Goal: Task Accomplishment & Management: Use online tool/utility

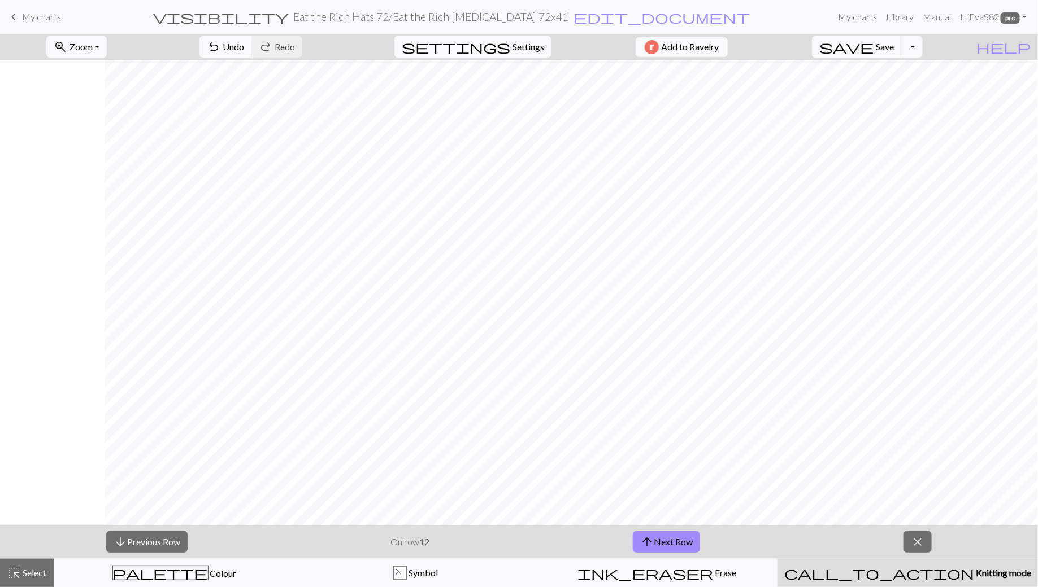
scroll to position [0, 104]
click at [660, 540] on button "arrow_upward Next Row" at bounding box center [666, 542] width 67 height 21
click at [154, 541] on button "arrow_downward Previous Row" at bounding box center [146, 542] width 81 height 21
click at [669, 541] on button "arrow_upward Next Row" at bounding box center [666, 542] width 67 height 21
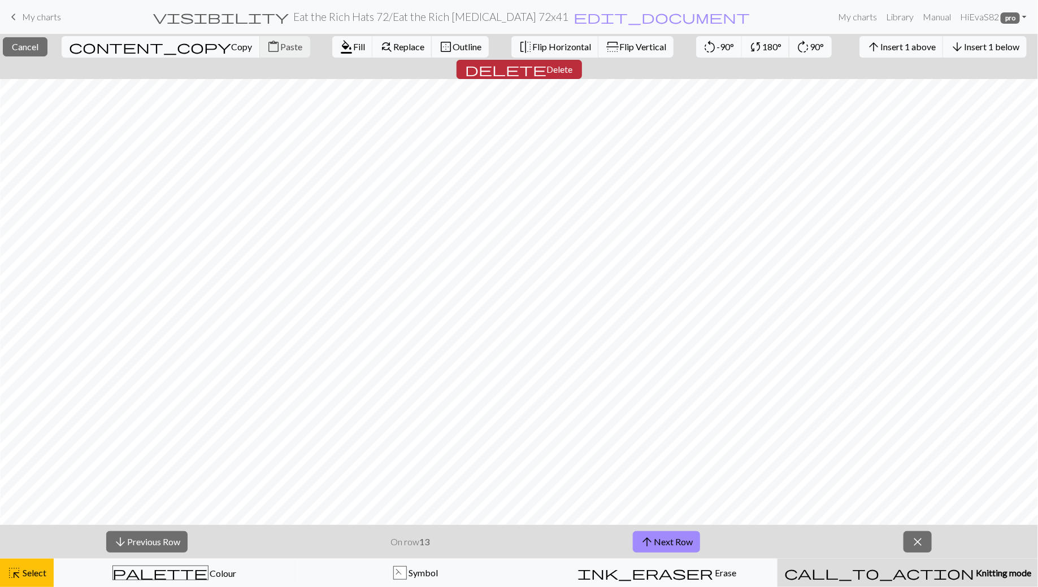
click at [573, 64] on span "Delete" at bounding box center [560, 69] width 26 height 11
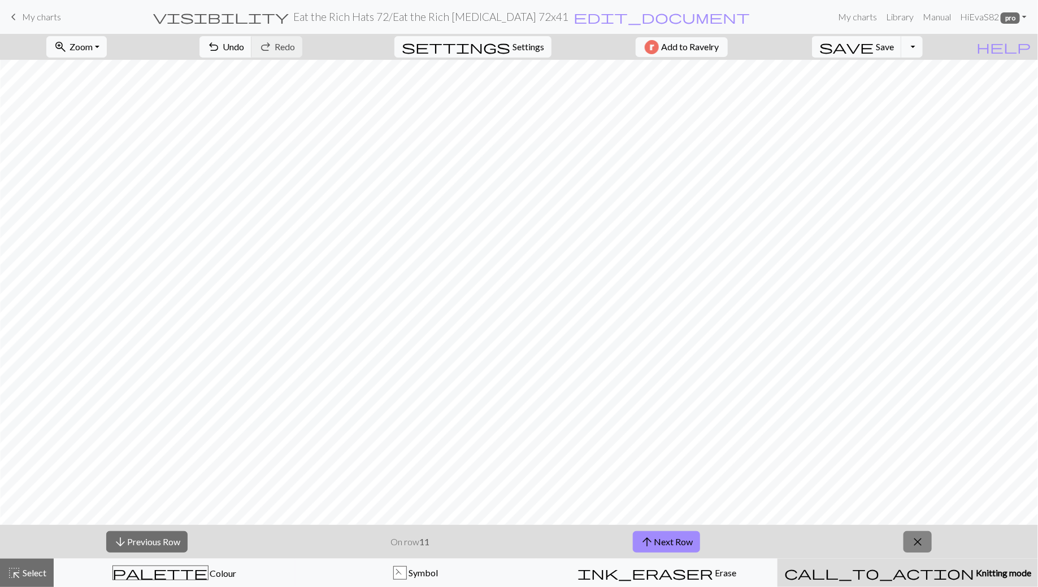
click at [920, 544] on span "close" at bounding box center [918, 542] width 14 height 16
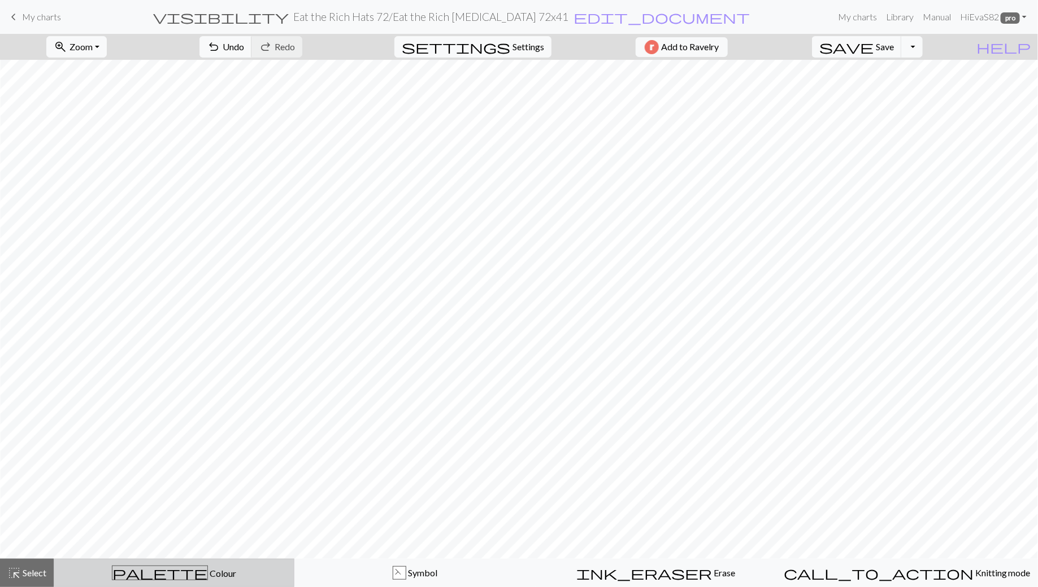
click at [159, 568] on span "palette" at bounding box center [159, 573] width 95 height 16
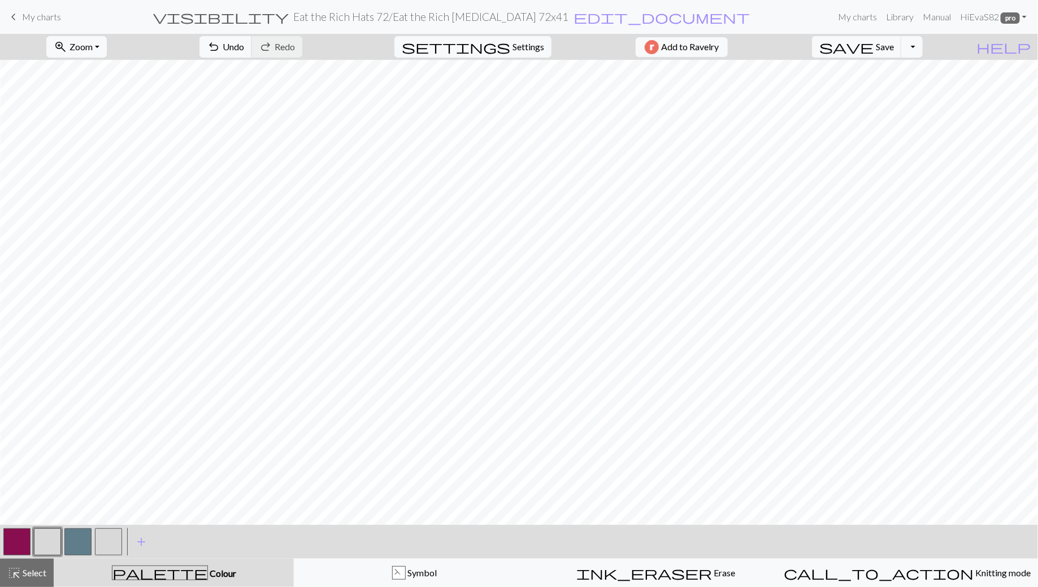
click at [21, 539] on button "button" at bounding box center [16, 542] width 27 height 27
click at [19, 543] on button "button" at bounding box center [16, 542] width 27 height 27
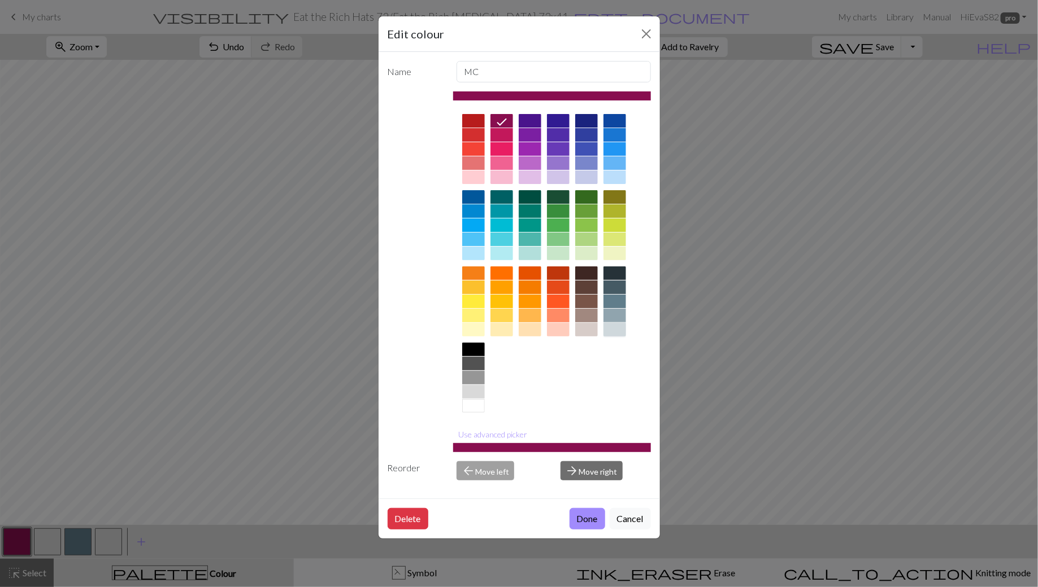
click at [619, 329] on div at bounding box center [614, 330] width 23 height 14
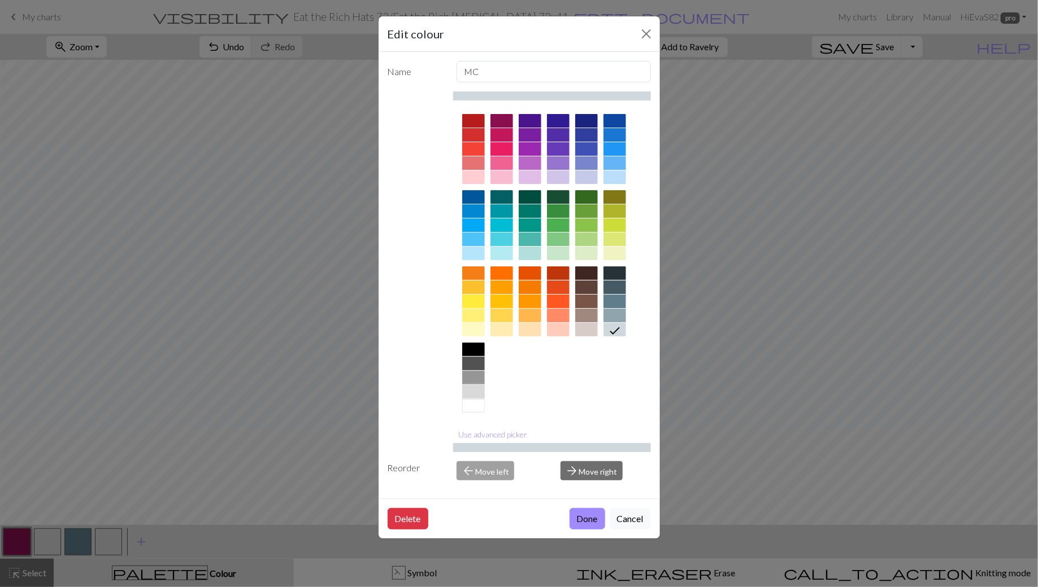
click at [468, 391] on div at bounding box center [473, 392] width 23 height 14
click at [587, 517] on button "Done" at bounding box center [587, 518] width 36 height 21
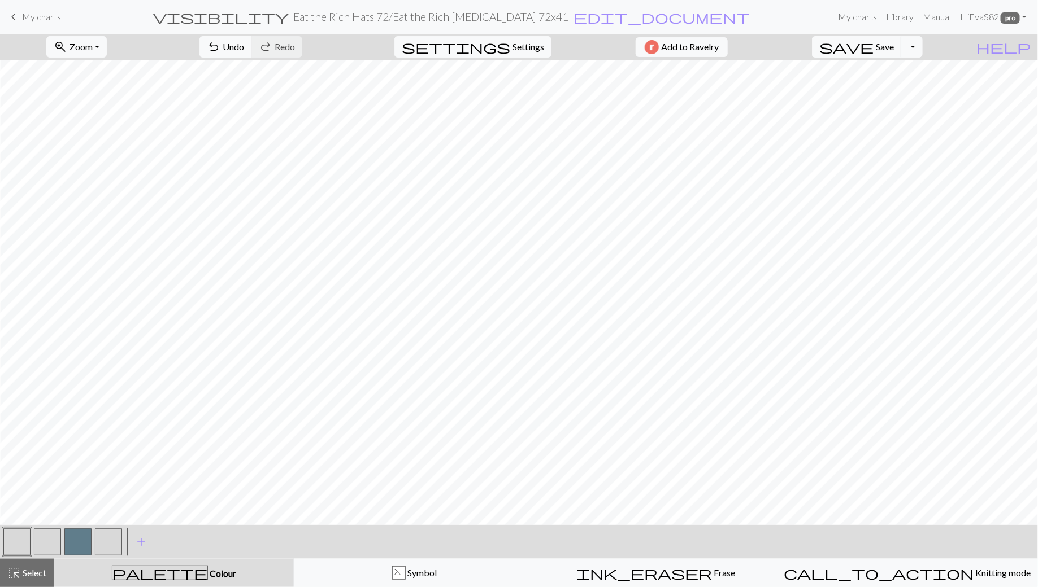
click at [53, 546] on button "button" at bounding box center [47, 542] width 27 height 27
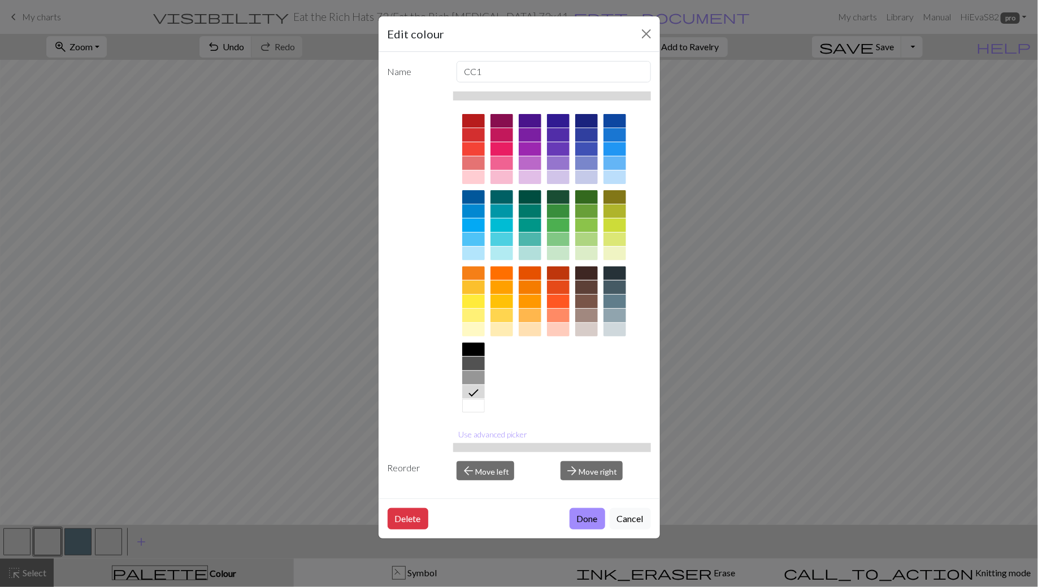
click at [500, 120] on div at bounding box center [501, 121] width 23 height 14
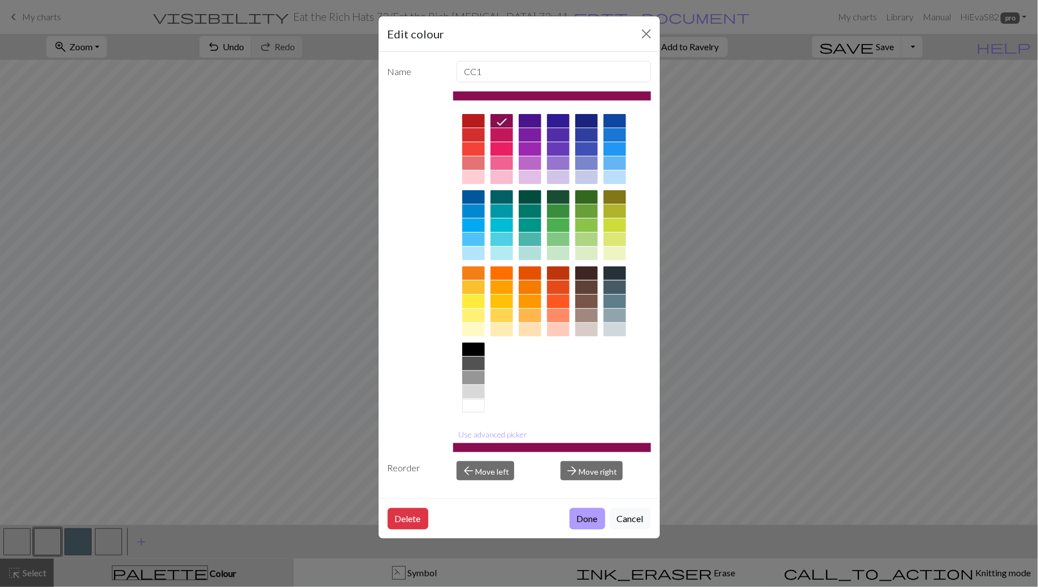
click at [593, 515] on button "Done" at bounding box center [587, 518] width 36 height 21
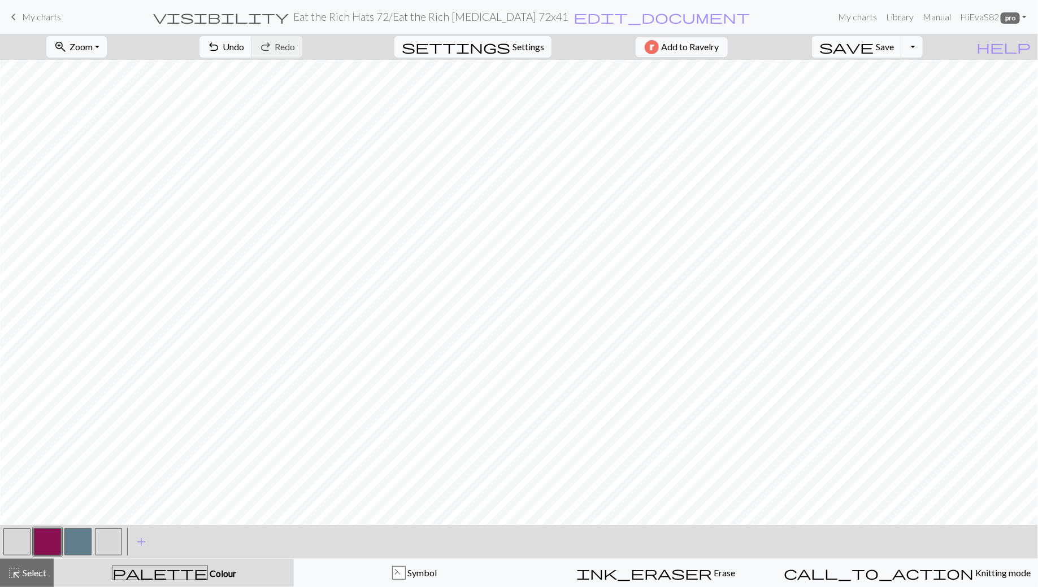
click at [112, 543] on button "button" at bounding box center [108, 542] width 27 height 27
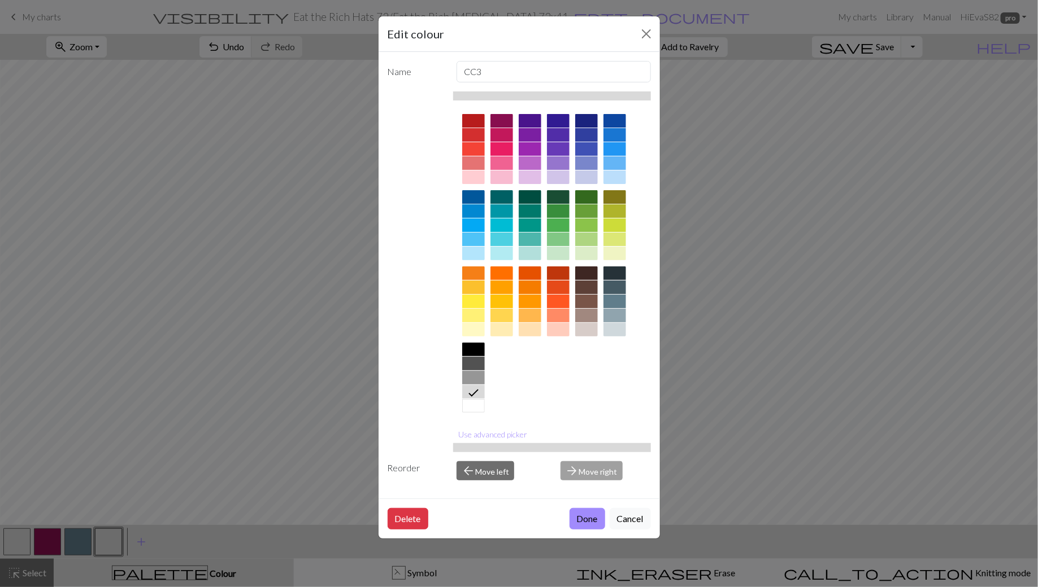
click at [495, 119] on div at bounding box center [501, 121] width 23 height 14
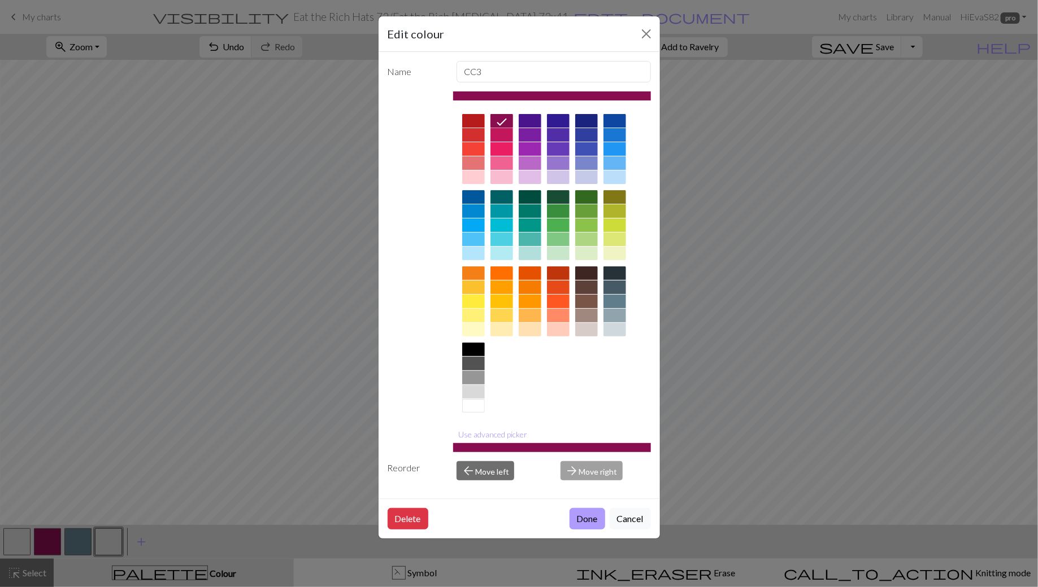
click at [589, 517] on button "Done" at bounding box center [587, 518] width 36 height 21
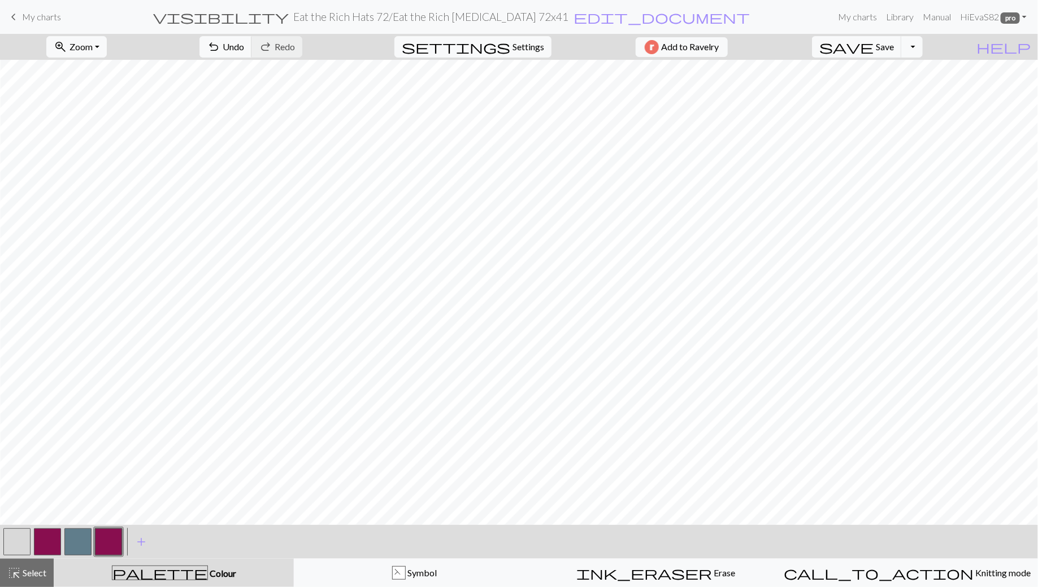
click at [20, 544] on button "button" at bounding box center [16, 542] width 27 height 27
click at [43, 548] on button "button" at bounding box center [47, 542] width 27 height 27
click at [15, 544] on button "button" at bounding box center [16, 542] width 27 height 27
click at [49, 538] on button "button" at bounding box center [47, 542] width 27 height 27
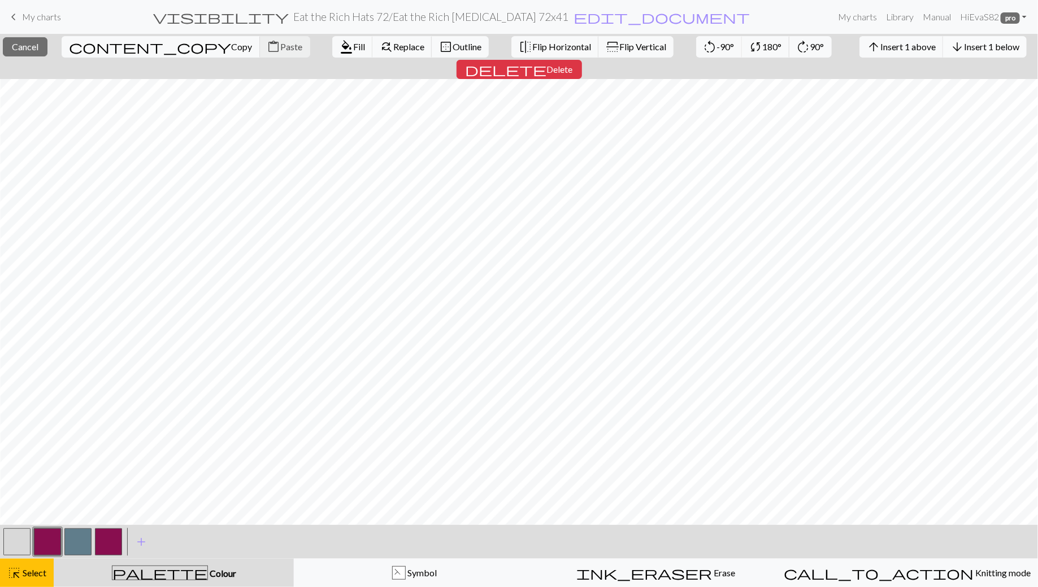
click at [964, 45] on span "Insert 1 below" at bounding box center [991, 46] width 55 height 11
click at [964, 45] on span "Insert 2 below" at bounding box center [991, 46] width 55 height 11
click at [18, 544] on button "button" at bounding box center [16, 542] width 27 height 27
click at [353, 46] on span "Fill" at bounding box center [359, 46] width 12 height 11
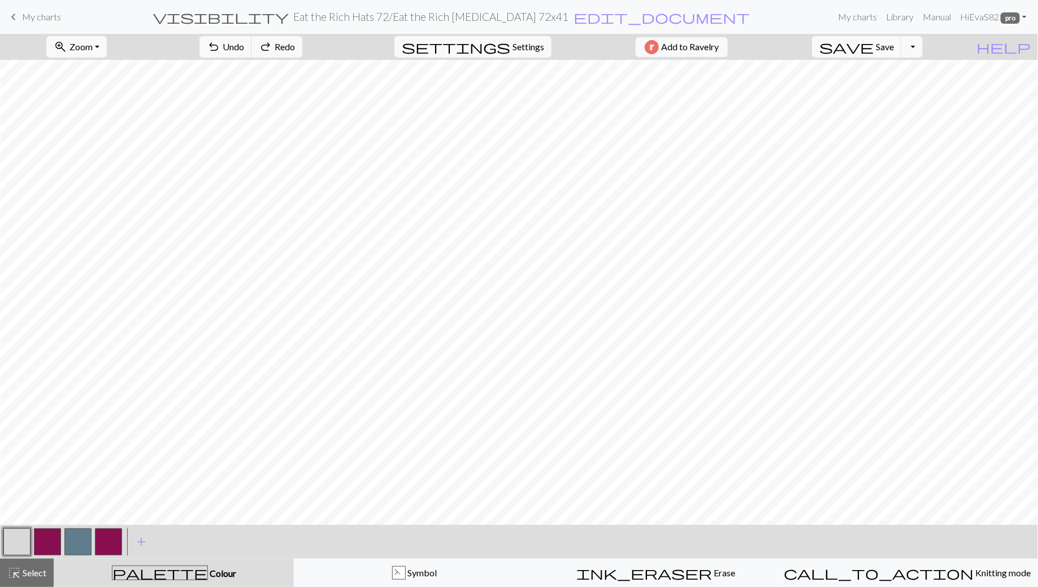
click at [45, 543] on button "button" at bounding box center [47, 542] width 27 height 27
click at [12, 548] on button "button" at bounding box center [16, 542] width 27 height 27
click at [51, 538] on button "button" at bounding box center [47, 542] width 27 height 27
click at [25, 546] on button "button" at bounding box center [16, 542] width 27 height 27
click at [34, 578] on span "Select" at bounding box center [33, 573] width 25 height 11
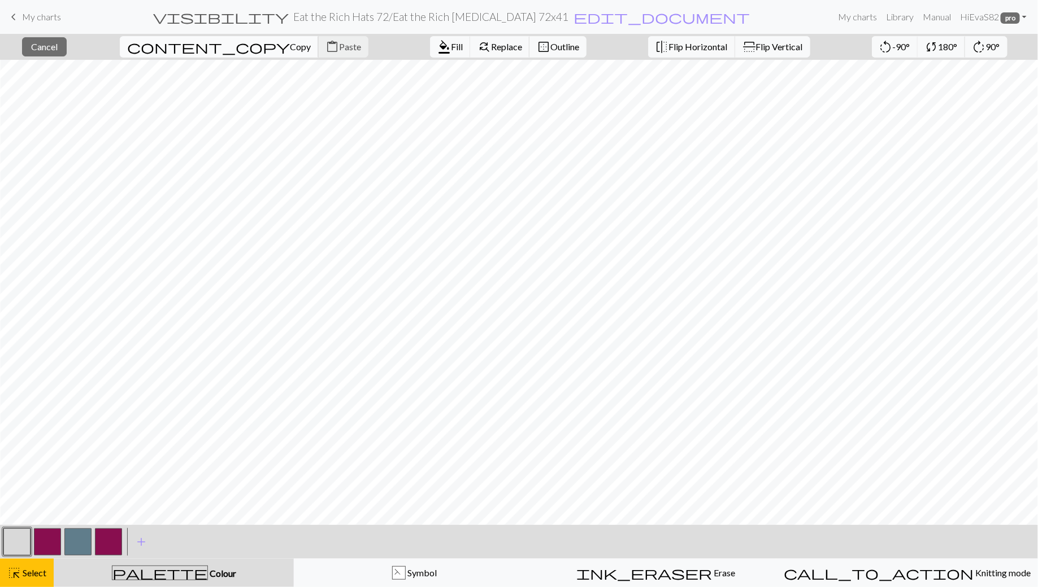
click at [290, 42] on span "Copy" at bounding box center [300, 46] width 21 height 11
click at [339, 46] on span "Paste" at bounding box center [350, 46] width 22 height 11
click at [58, 46] on span "Cancel" at bounding box center [44, 46] width 27 height 11
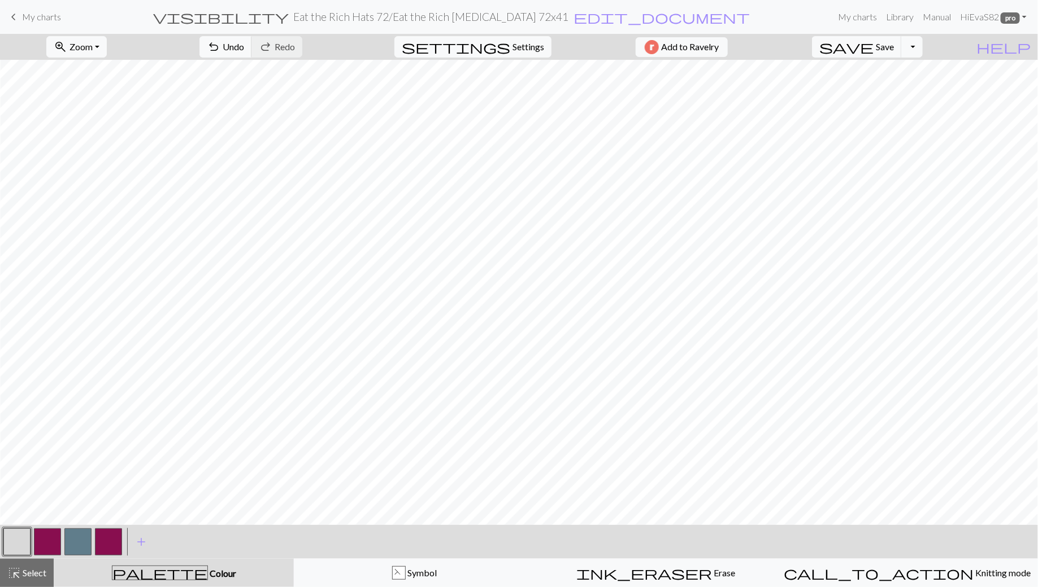
click at [16, 557] on div at bounding box center [17, 542] width 31 height 31
click at [31, 577] on span "Select" at bounding box center [33, 573] width 25 height 11
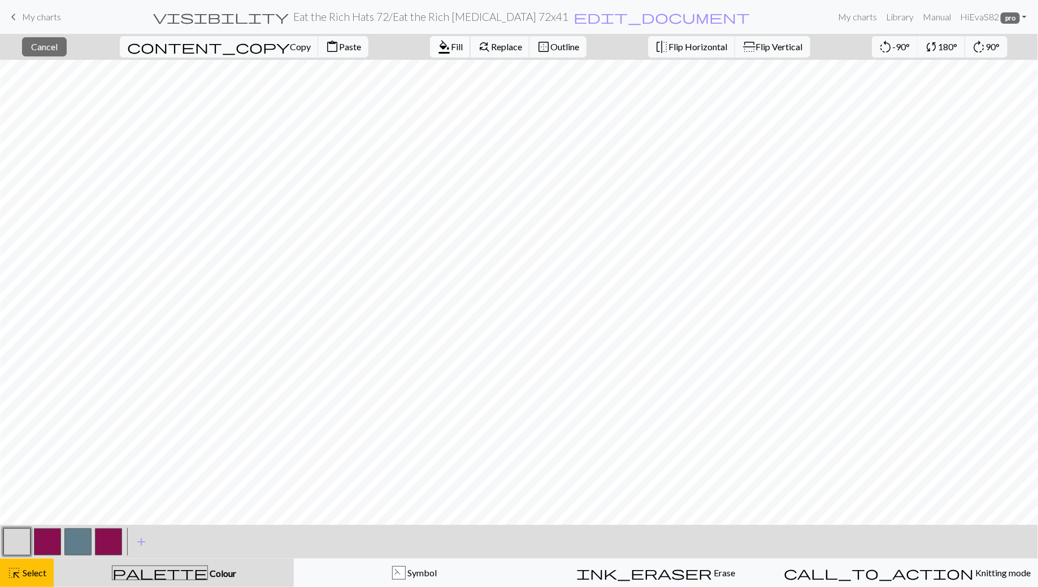
click at [437, 48] on span "format_color_fill" at bounding box center [444, 47] width 14 height 16
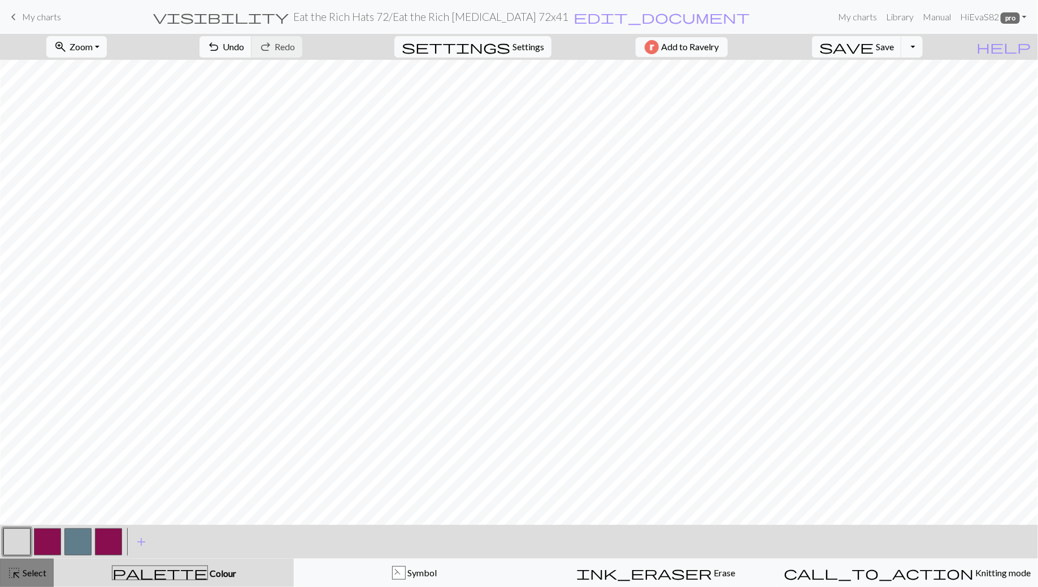
click at [16, 577] on span "highlight_alt" at bounding box center [14, 573] width 14 height 16
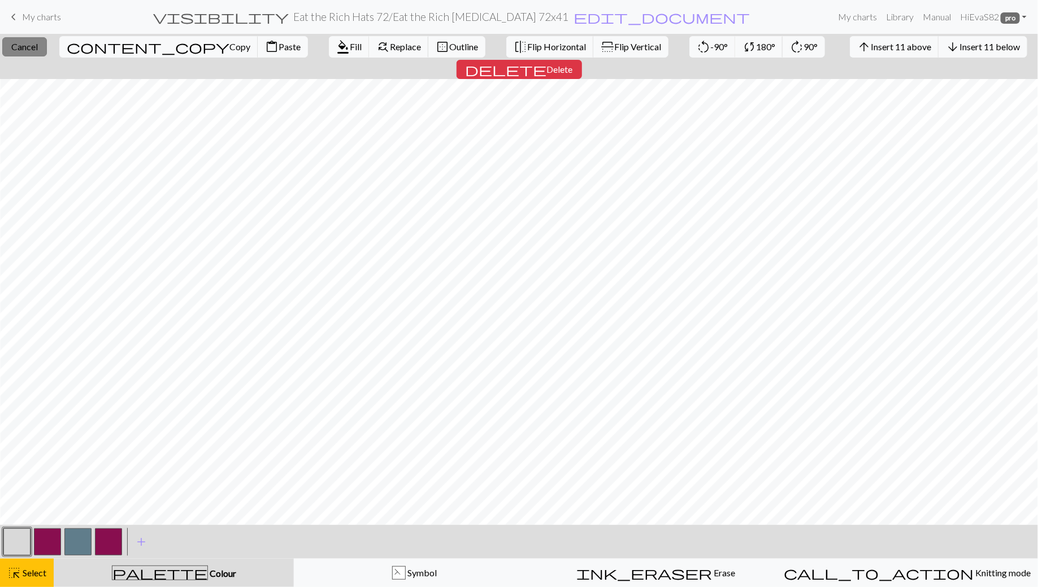
click at [32, 43] on span "Cancel" at bounding box center [24, 46] width 27 height 11
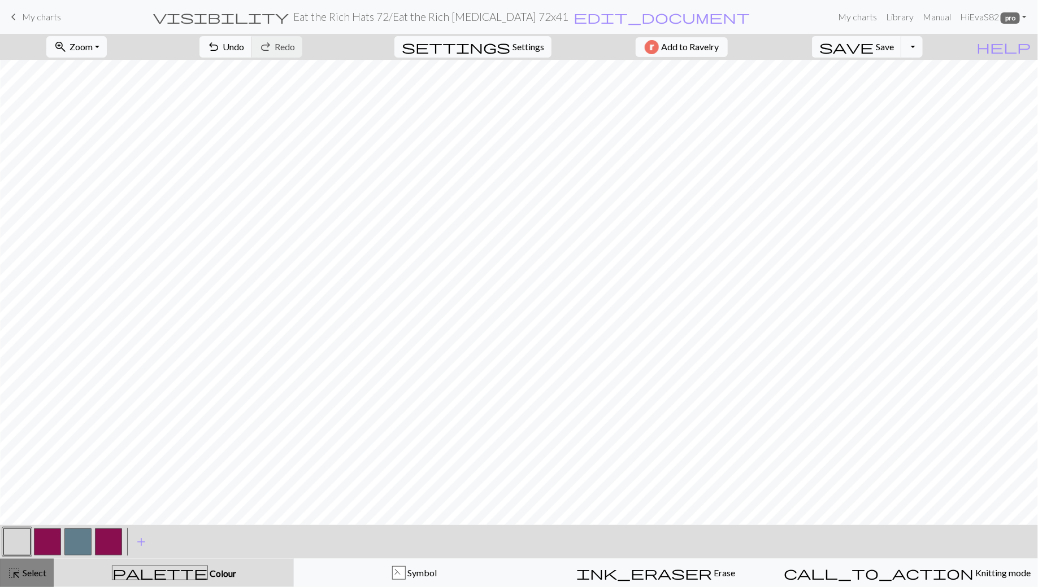
click at [19, 571] on span "highlight_alt" at bounding box center [14, 573] width 14 height 16
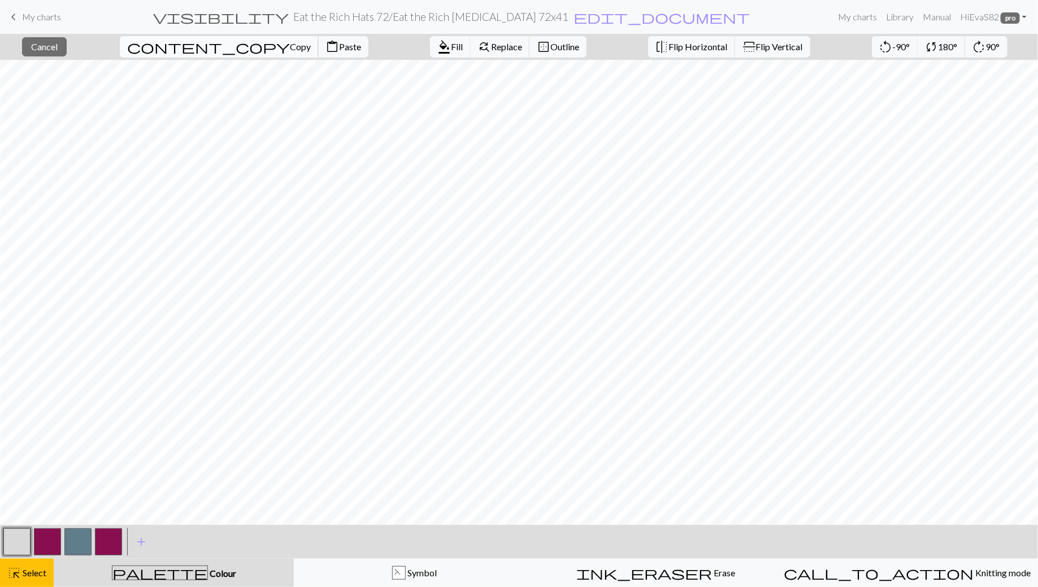
click at [174, 43] on span "content_copy" at bounding box center [208, 47] width 163 height 16
click at [339, 45] on span "Paste" at bounding box center [350, 46] width 22 height 11
click at [58, 49] on span "Cancel" at bounding box center [44, 46] width 27 height 11
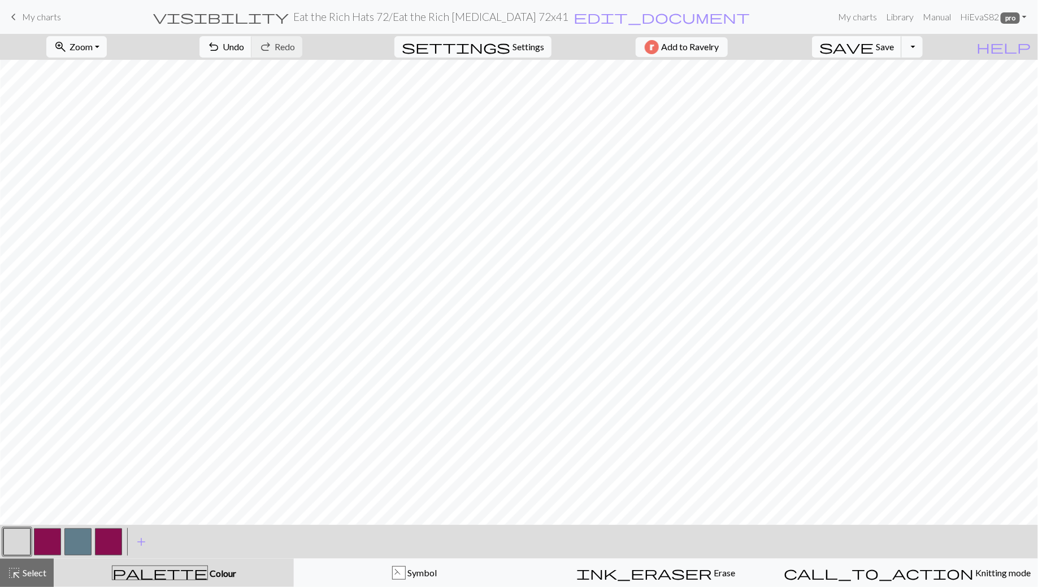
click at [894, 42] on span "Save" at bounding box center [885, 46] width 18 height 11
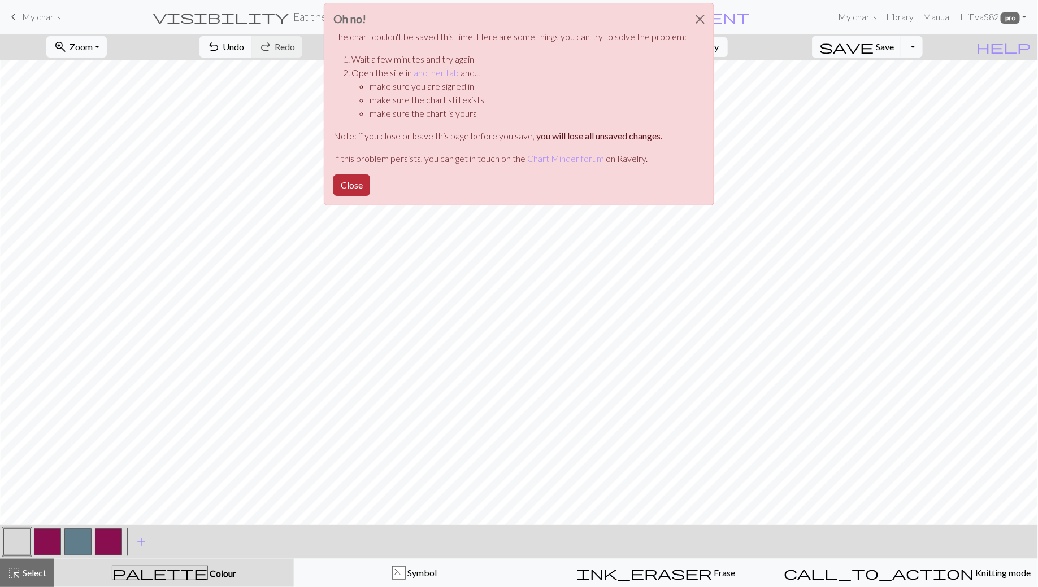
click at [352, 187] on button "Close" at bounding box center [351, 185] width 37 height 21
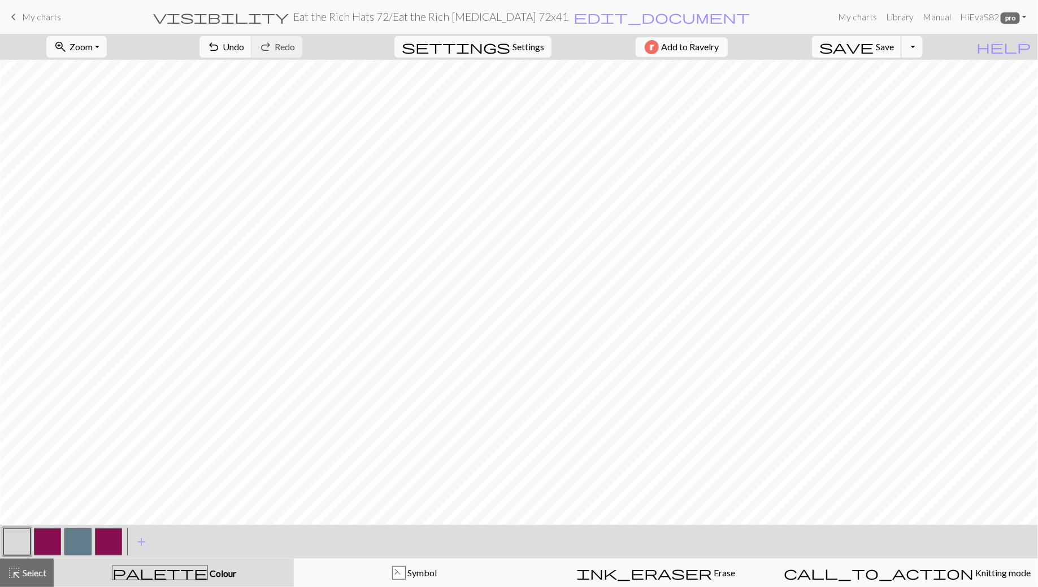
click at [894, 46] on span "Save" at bounding box center [885, 46] width 18 height 11
click at [17, 545] on button "button" at bounding box center [16, 542] width 27 height 27
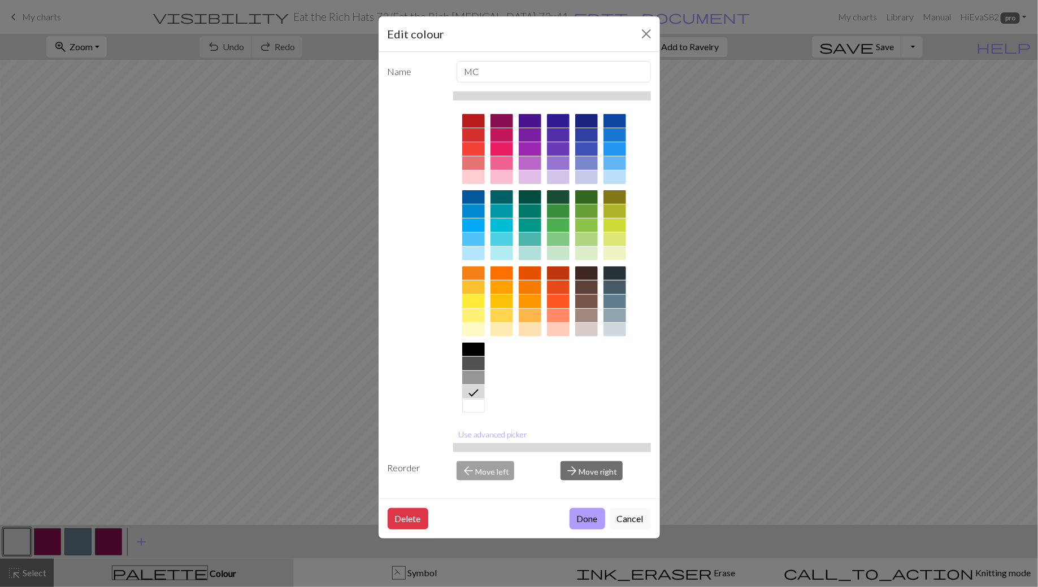
click at [592, 519] on button "Done" at bounding box center [587, 518] width 36 height 21
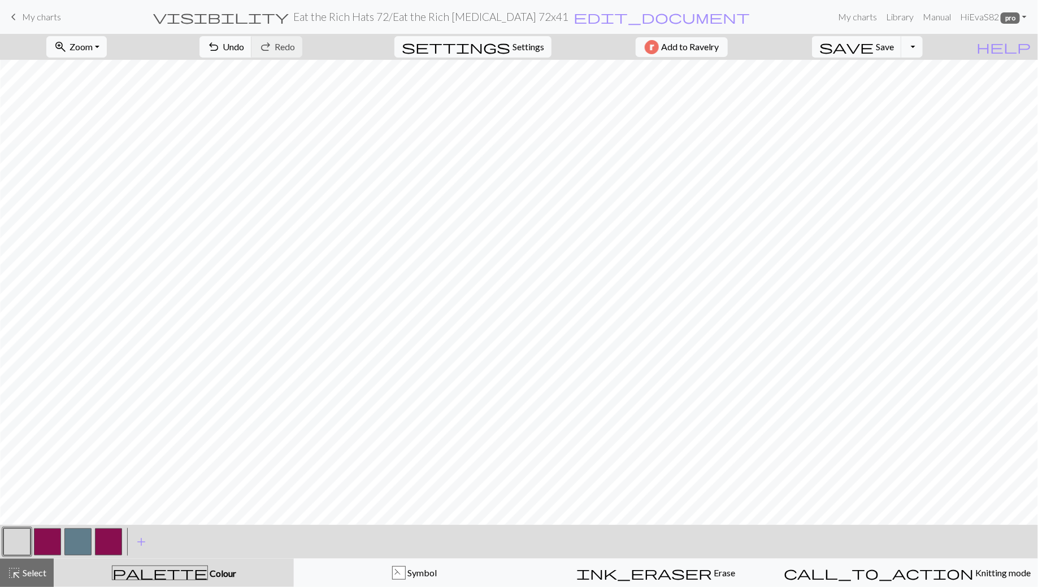
click at [42, 543] on button "button" at bounding box center [47, 542] width 27 height 27
click at [894, 47] on span "Save" at bounding box center [885, 46] width 18 height 11
click at [49, 550] on button "button" at bounding box center [47, 542] width 27 height 27
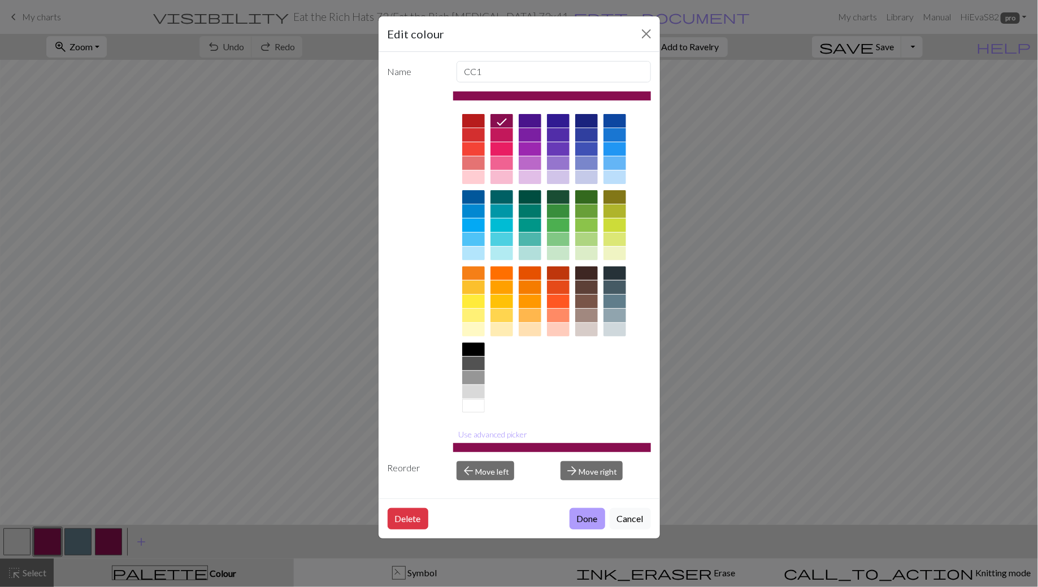
click at [581, 520] on button "Done" at bounding box center [587, 518] width 36 height 21
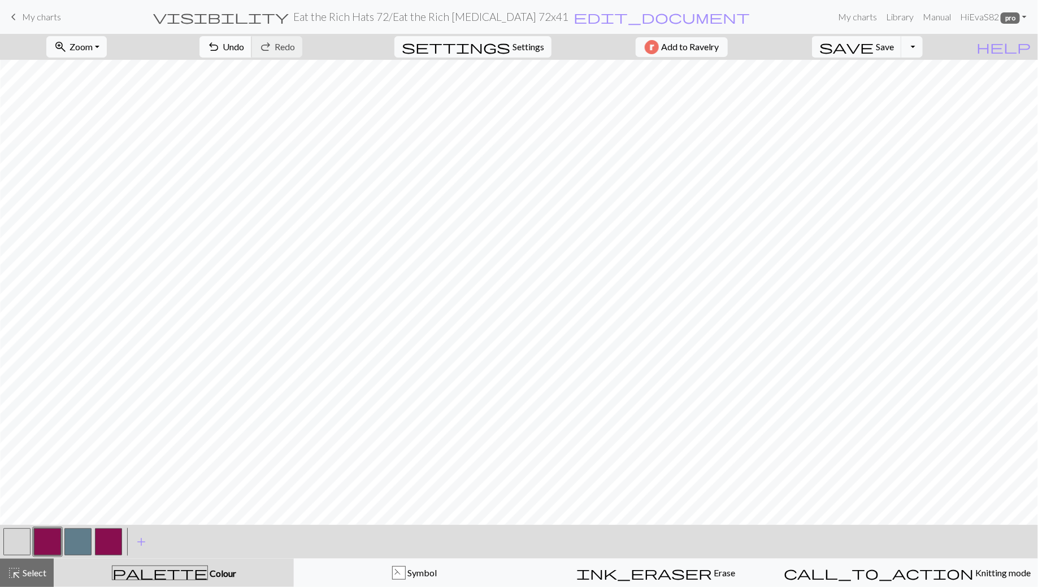
click at [244, 47] on span "Undo" at bounding box center [233, 46] width 21 height 11
click at [29, 541] on button "button" at bounding box center [16, 542] width 27 height 27
click at [894, 36] on button "save Save Save" at bounding box center [857, 46] width 90 height 21
click at [51, 545] on button "button" at bounding box center [47, 542] width 27 height 27
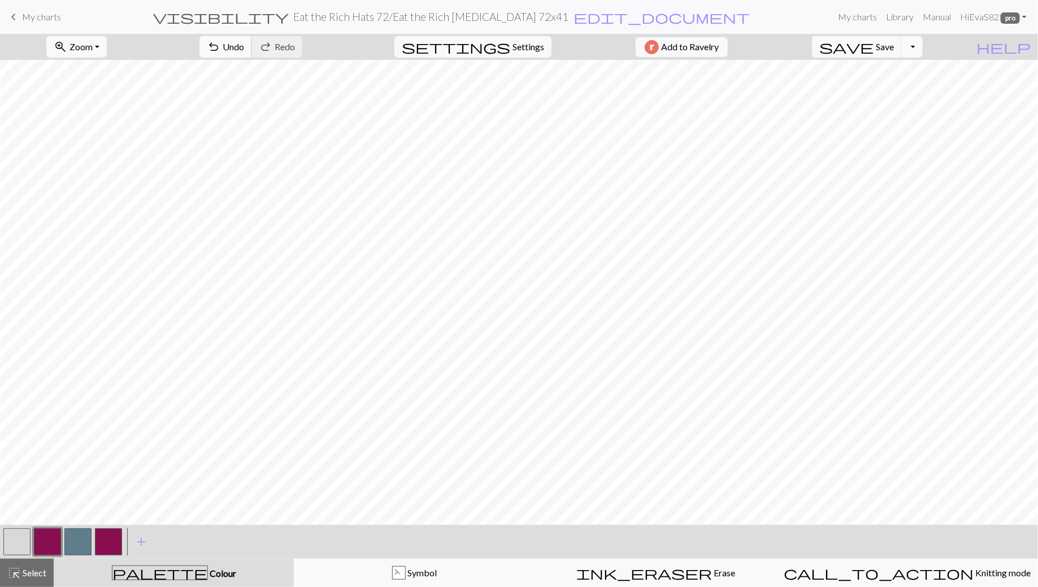
click at [220, 45] on span "undo" at bounding box center [214, 47] width 14 height 16
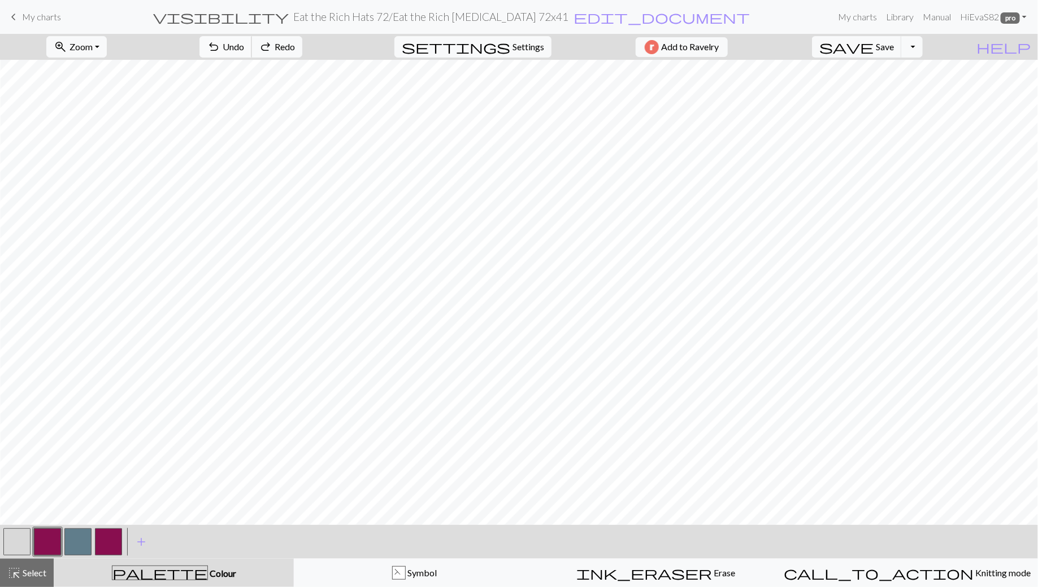
click at [220, 45] on span "undo" at bounding box center [214, 47] width 14 height 16
click at [894, 46] on span "Save" at bounding box center [885, 46] width 18 height 11
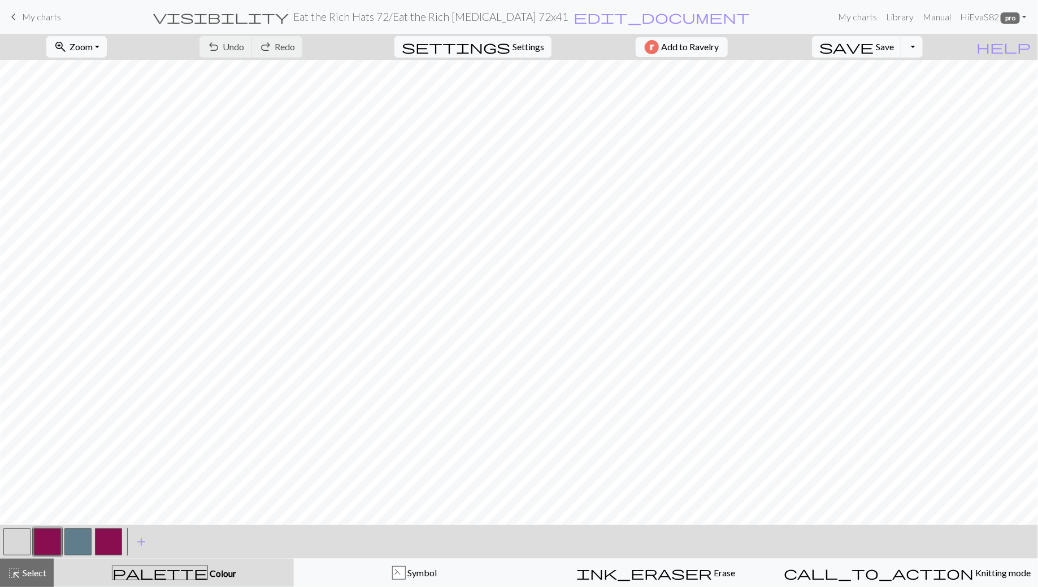
click at [19, 545] on button "button" at bounding box center [16, 542] width 27 height 27
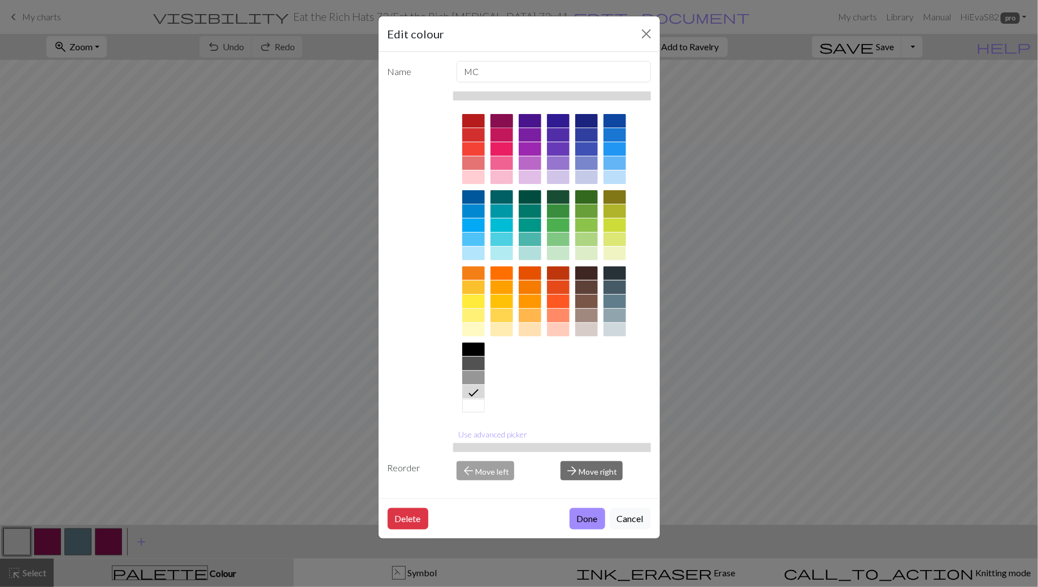
click at [498, 120] on div at bounding box center [501, 121] width 23 height 14
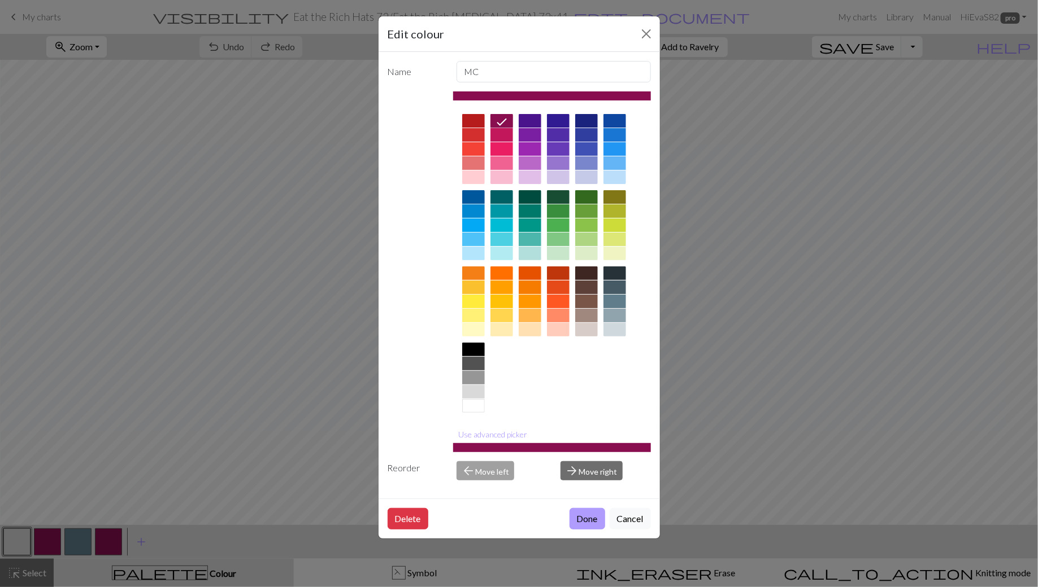
click at [587, 518] on button "Done" at bounding box center [587, 518] width 36 height 21
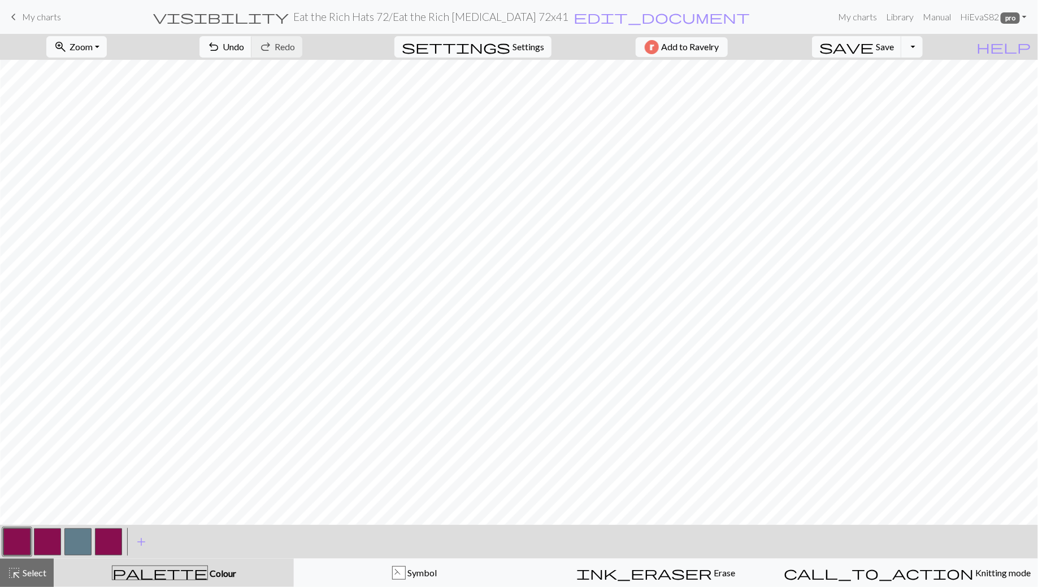
click at [44, 541] on button "button" at bounding box center [47, 542] width 27 height 27
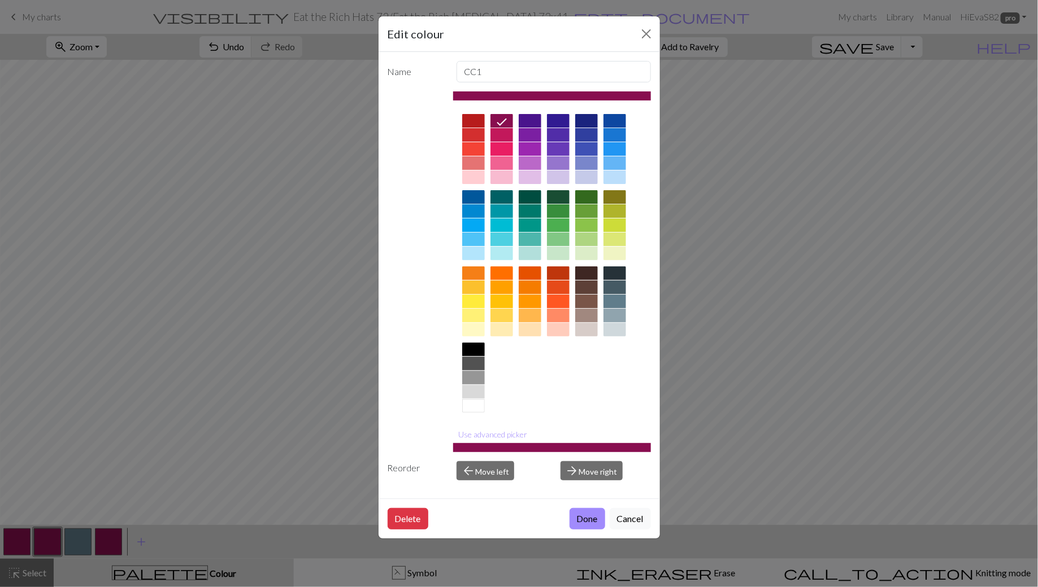
click at [475, 391] on div at bounding box center [473, 392] width 23 height 14
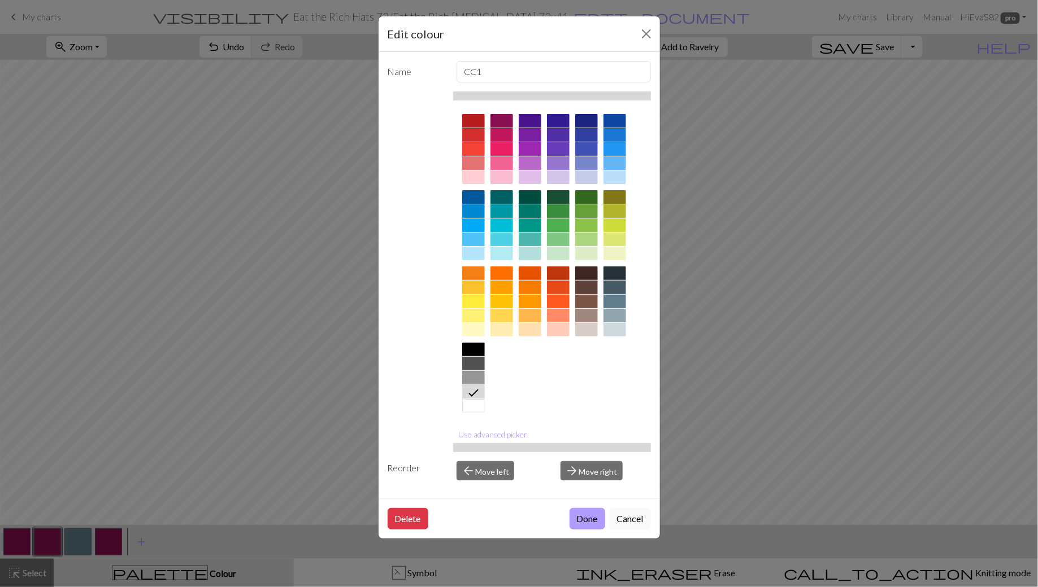
click at [579, 522] on button "Done" at bounding box center [587, 518] width 36 height 21
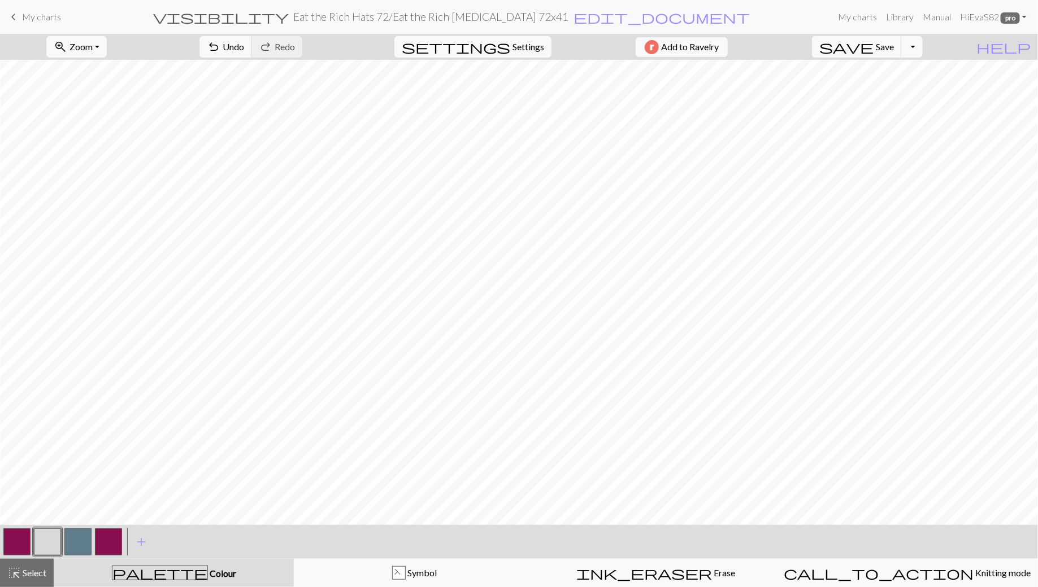
click at [105, 540] on button "button" at bounding box center [108, 542] width 27 height 27
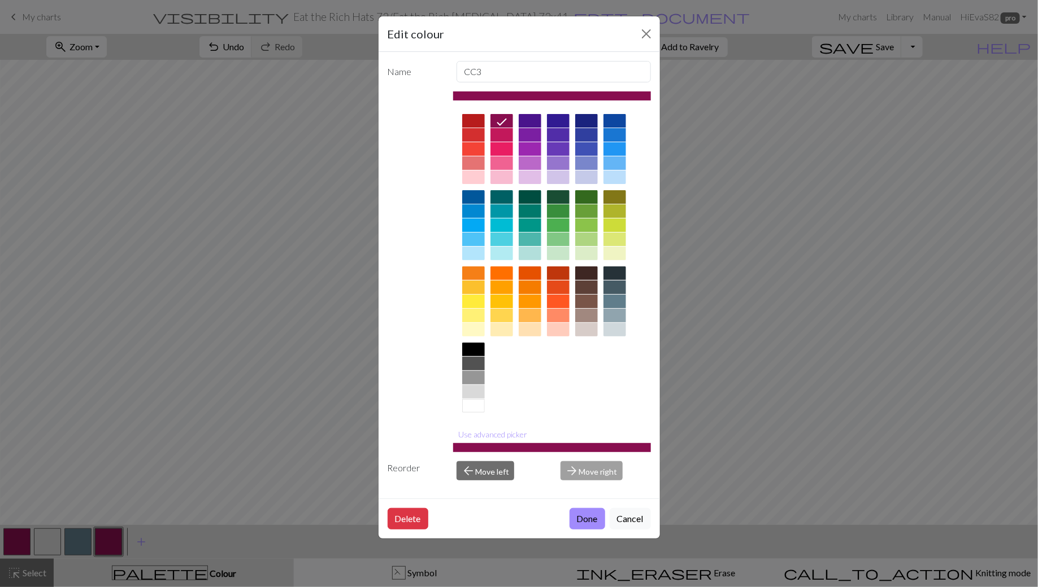
click at [476, 389] on div at bounding box center [473, 392] width 23 height 14
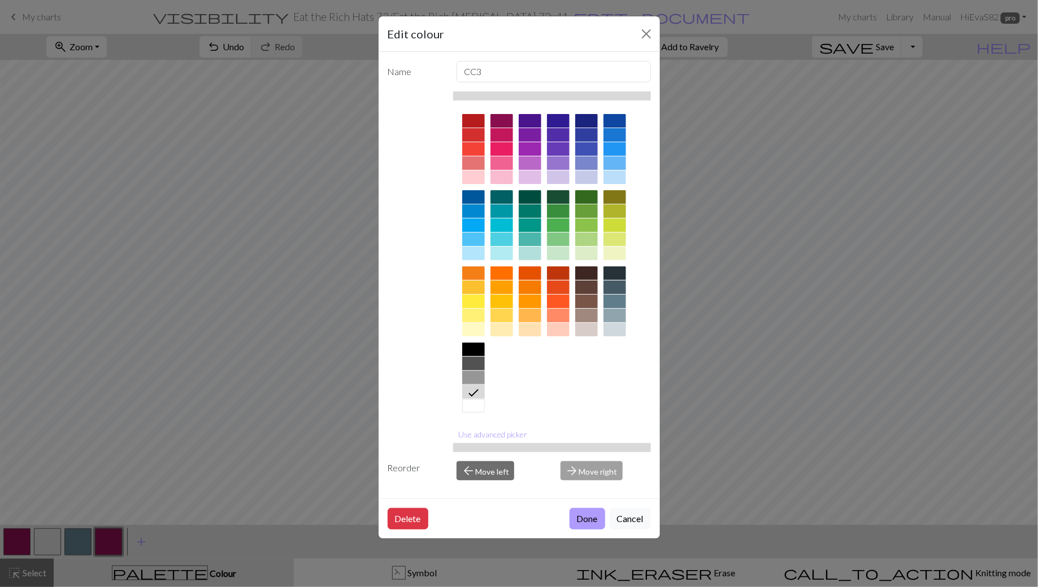
click at [580, 517] on button "Done" at bounding box center [587, 518] width 36 height 21
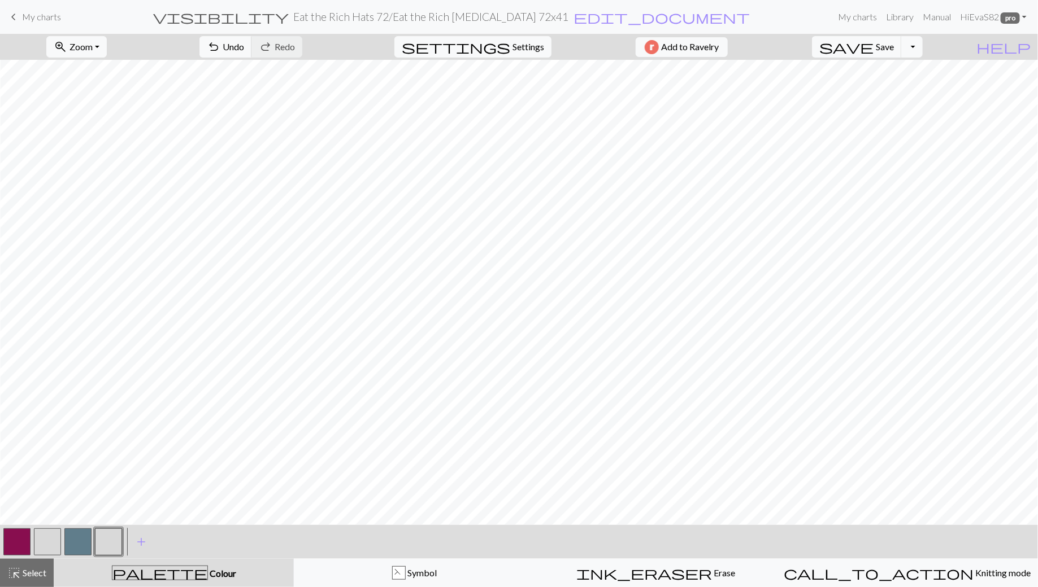
click at [101, 542] on button "button" at bounding box center [108, 542] width 27 height 27
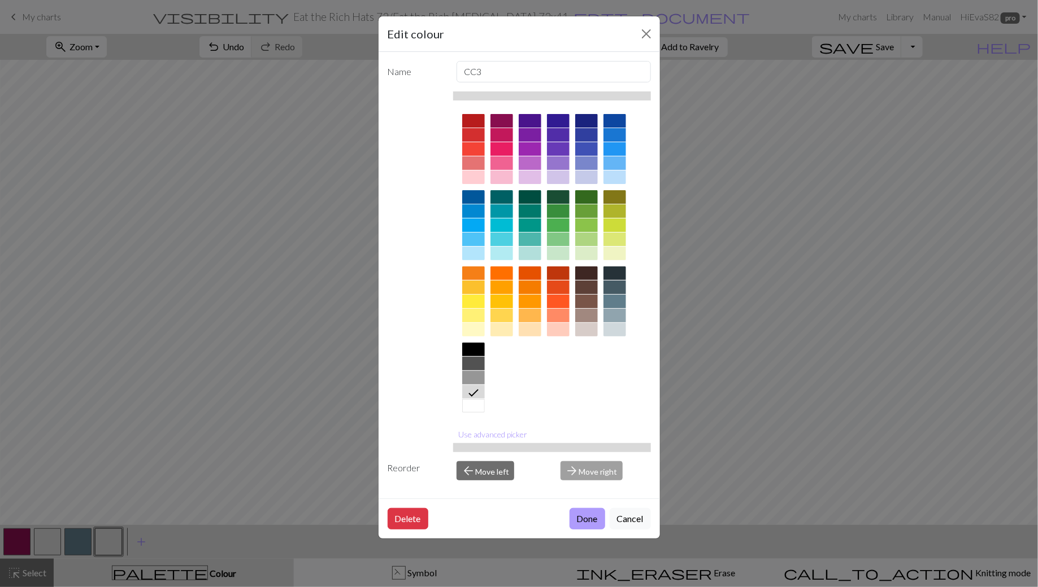
click at [579, 524] on button "Done" at bounding box center [587, 518] width 36 height 21
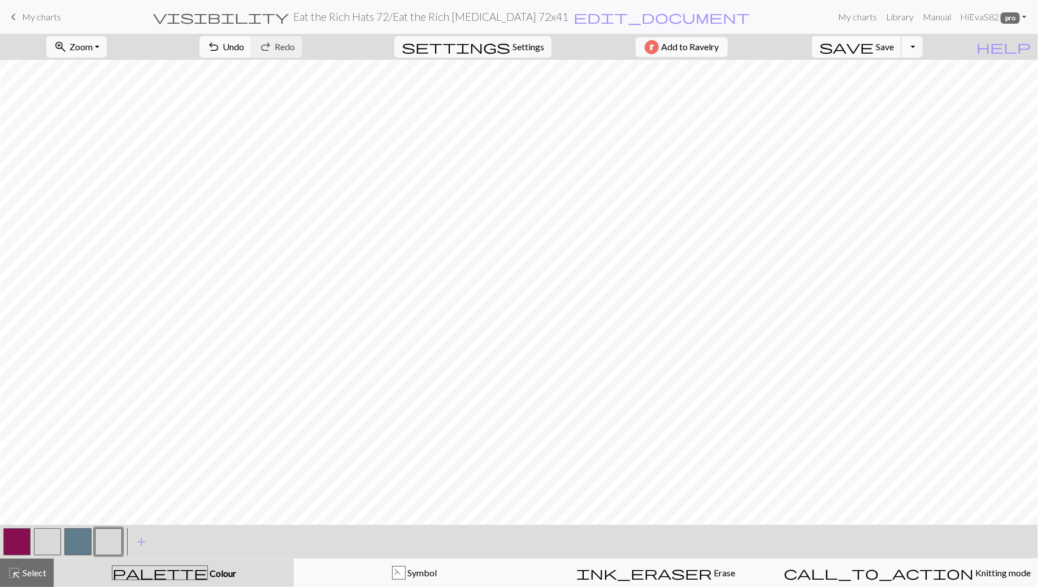
click at [899, 52] on button "save Save Save" at bounding box center [857, 46] width 90 height 21
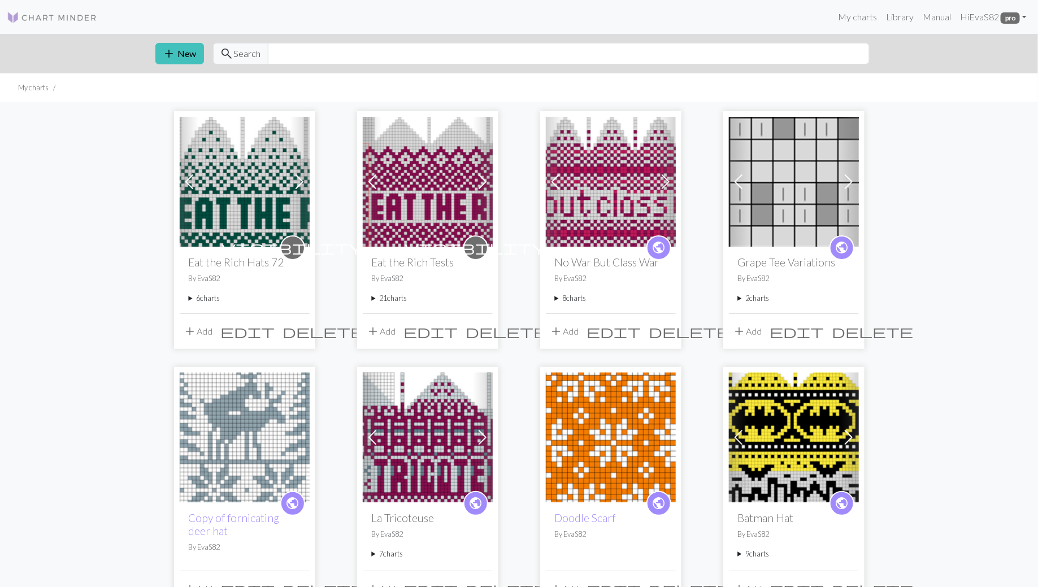
click at [189, 302] on summary "6 charts" at bounding box center [245, 298] width 112 height 11
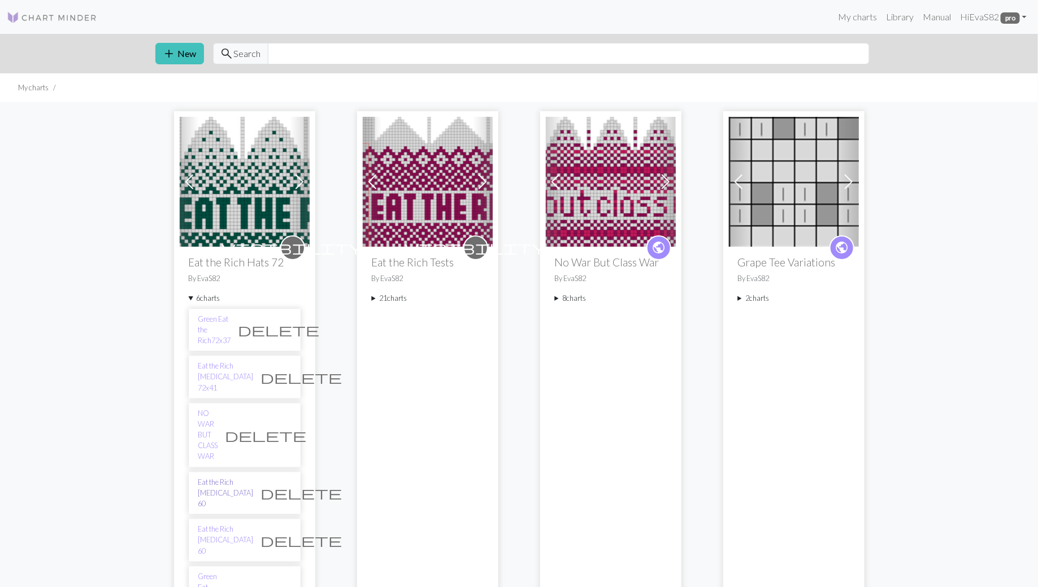
click at [219, 477] on link "Eat the Rich [MEDICAL_DATA] 60" at bounding box center [225, 493] width 55 height 33
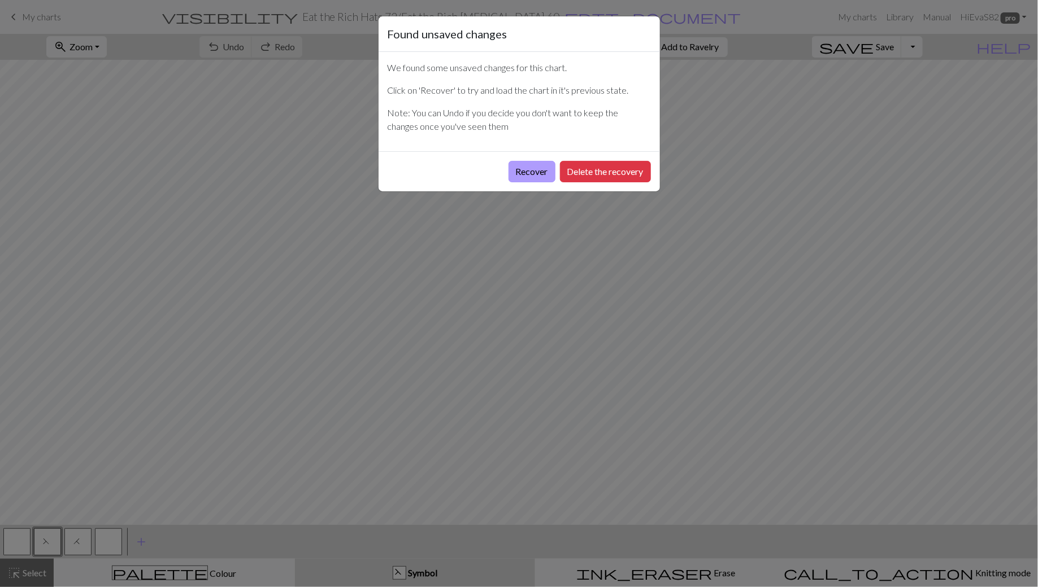
click at [539, 166] on button "Recover" at bounding box center [531, 171] width 47 height 21
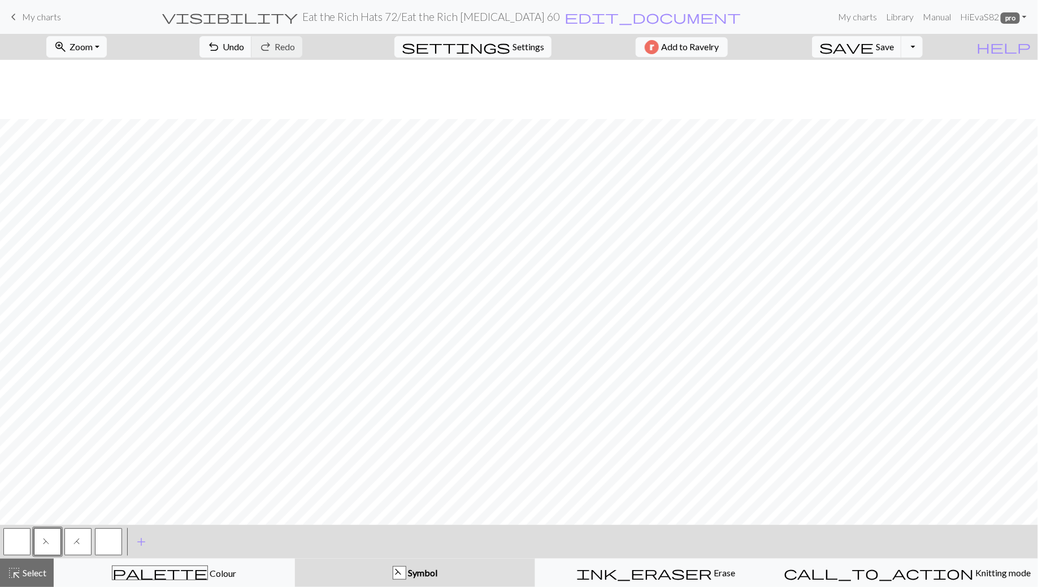
scroll to position [59, 0]
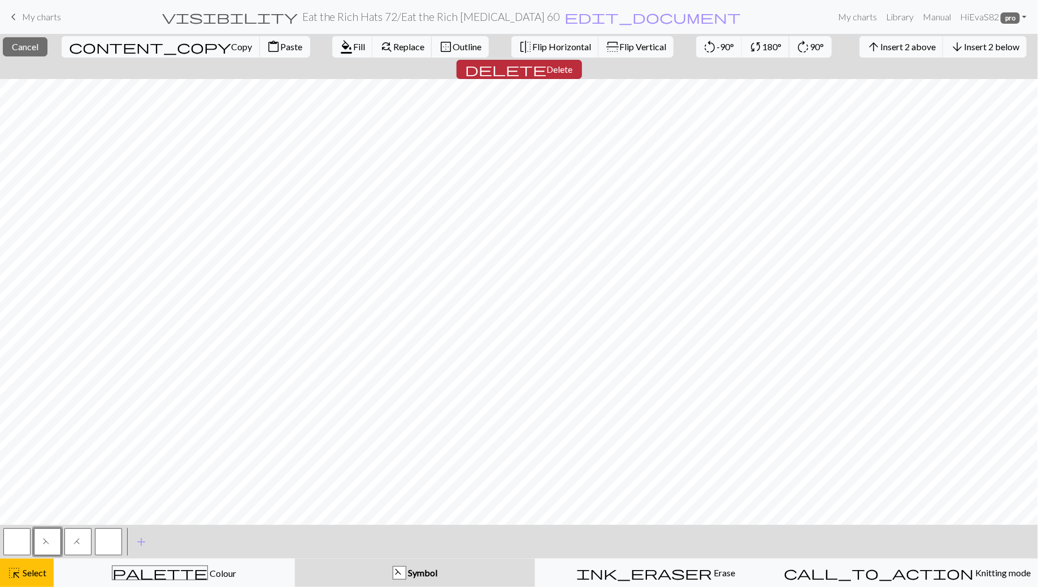
click at [573, 64] on span "Delete" at bounding box center [560, 69] width 26 height 11
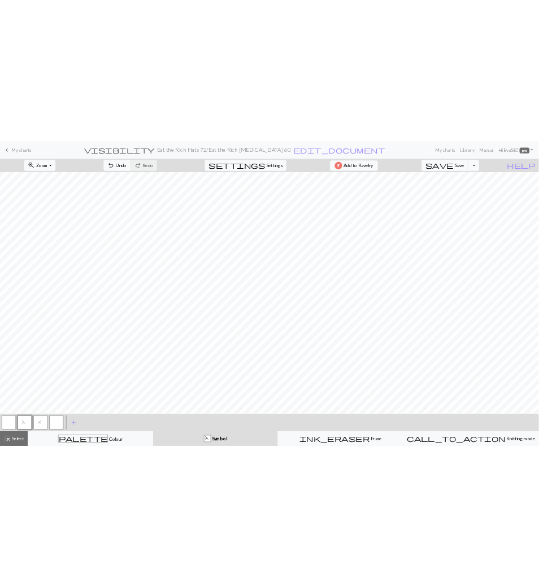
scroll to position [37, 0]
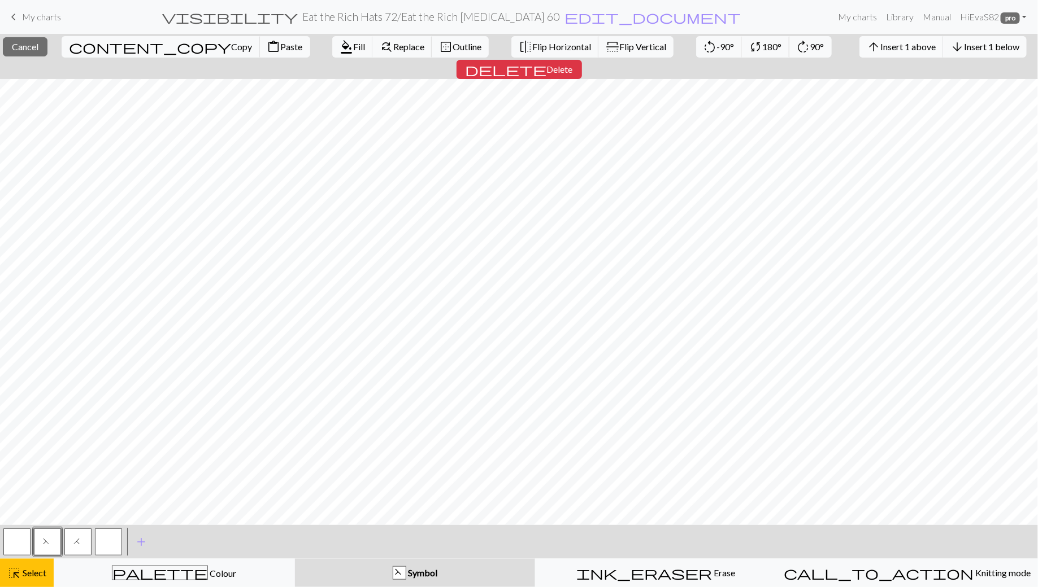
drag, startPoint x: 923, startPoint y: 45, endPoint x: 823, endPoint y: 47, distance: 100.0
click at [851, 47] on div "arrow_upward Insert 1 above arrow_downward Insert 1 below" at bounding box center [943, 47] width 184 height 26
click at [880, 49] on span "Insert 1 above" at bounding box center [907, 46] width 55 height 11
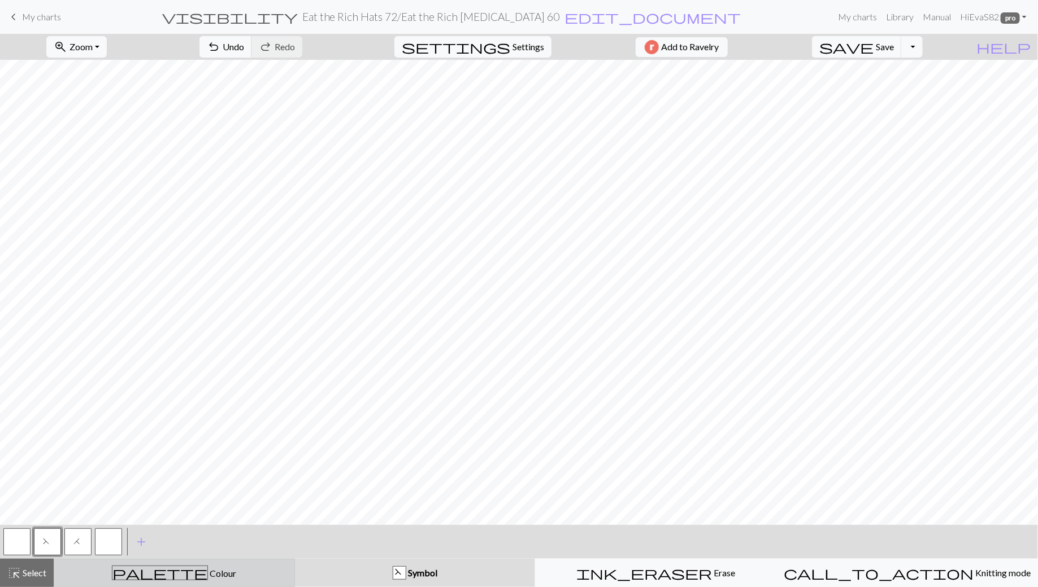
click at [208, 578] on span "Colour" at bounding box center [222, 573] width 28 height 11
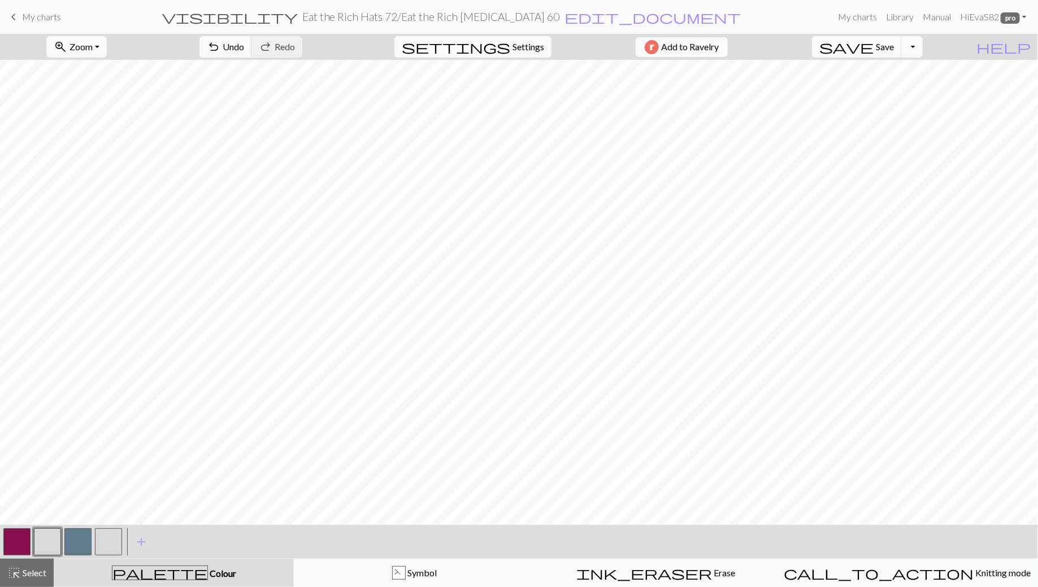
click at [50, 541] on button "button" at bounding box center [47, 542] width 27 height 27
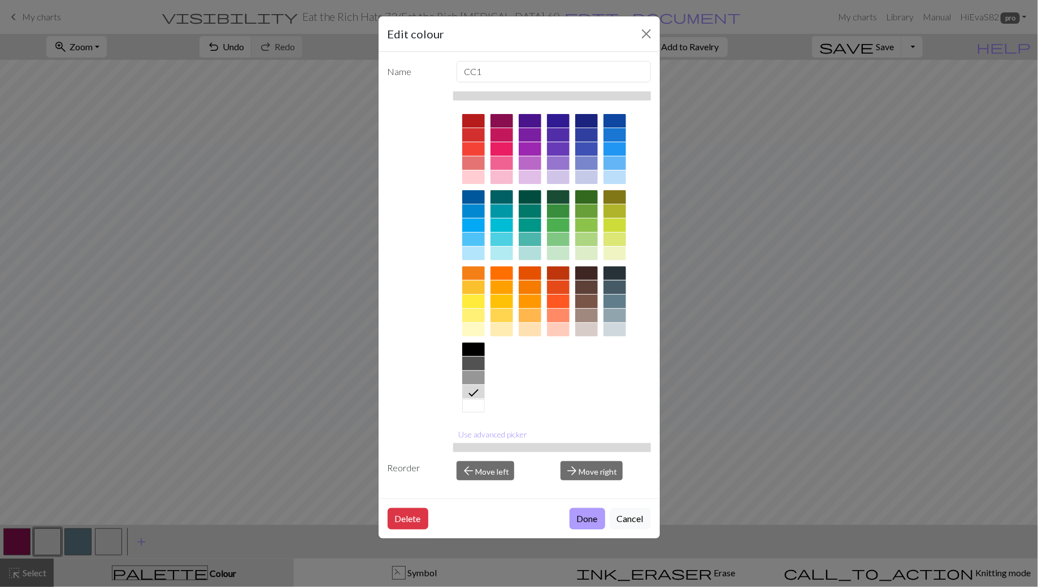
click at [576, 511] on button "Done" at bounding box center [587, 518] width 36 height 21
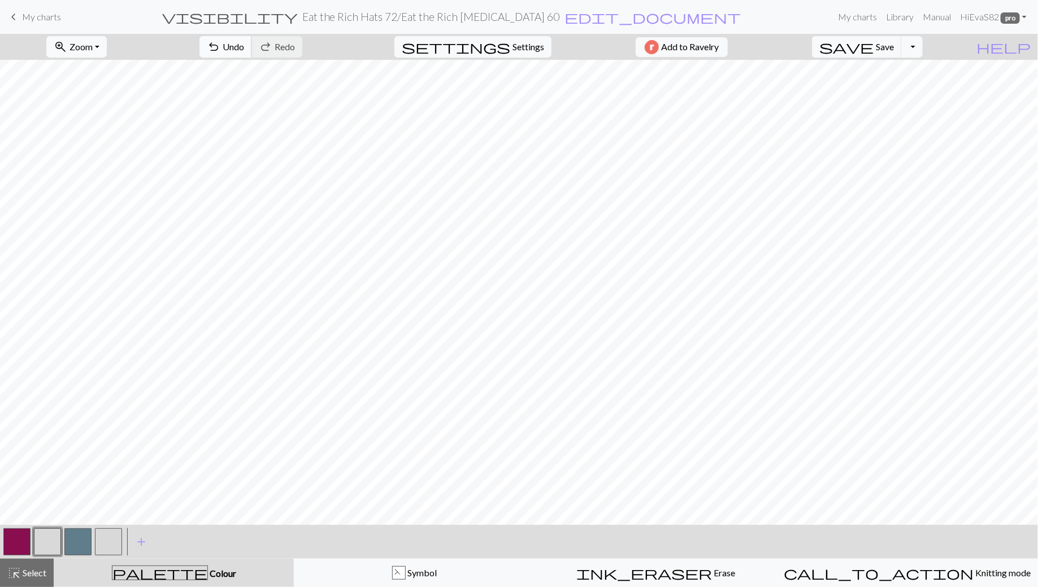
click at [244, 42] on span "Undo" at bounding box center [233, 46] width 21 height 11
click at [244, 43] on span "Undo" at bounding box center [233, 46] width 21 height 11
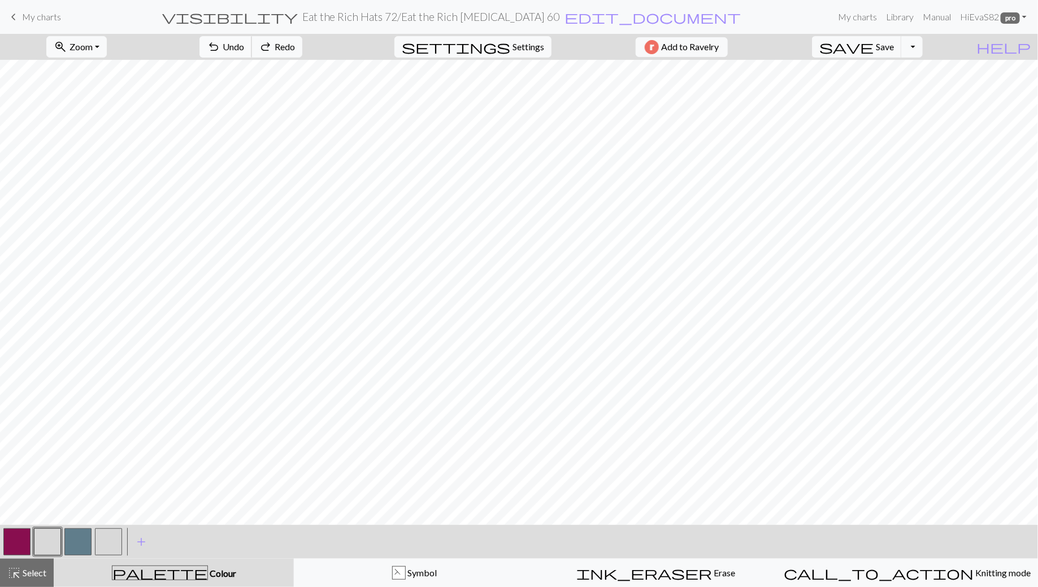
click at [244, 47] on span "Undo" at bounding box center [233, 46] width 21 height 11
click at [42, 20] on span "My charts" at bounding box center [41, 16] width 39 height 11
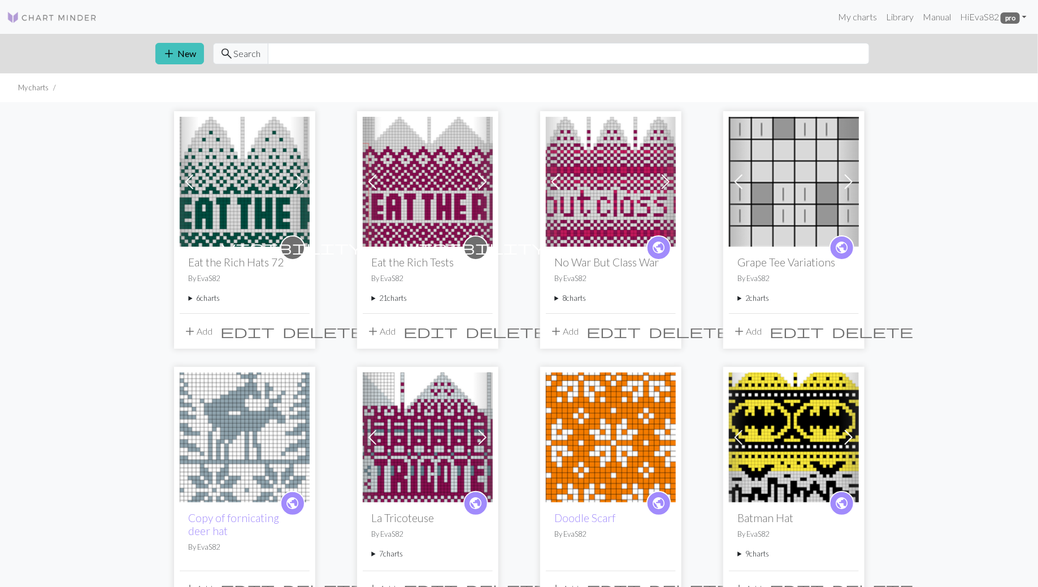
click at [193, 302] on summary "6 charts" at bounding box center [245, 298] width 112 height 11
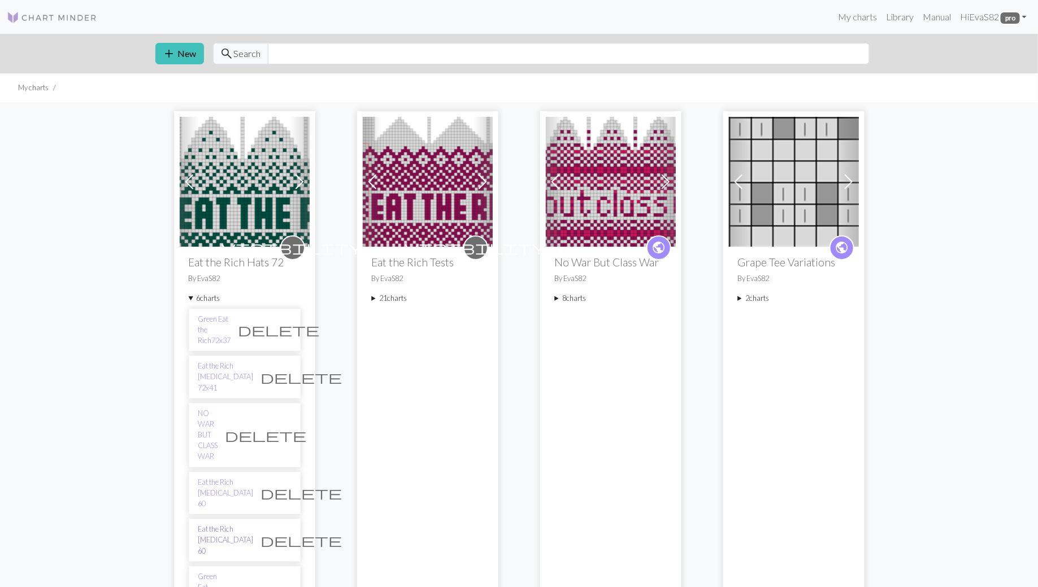
click at [203, 524] on link "Eat the Rich [MEDICAL_DATA] 60" at bounding box center [225, 540] width 55 height 33
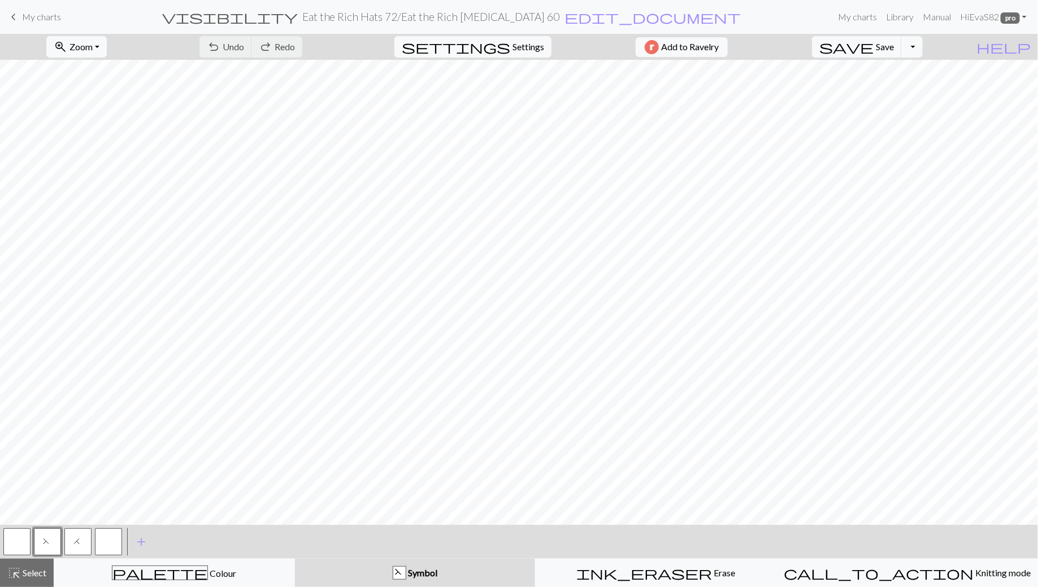
click at [23, 24] on link "keyboard_arrow_left My charts" at bounding box center [34, 16] width 54 height 19
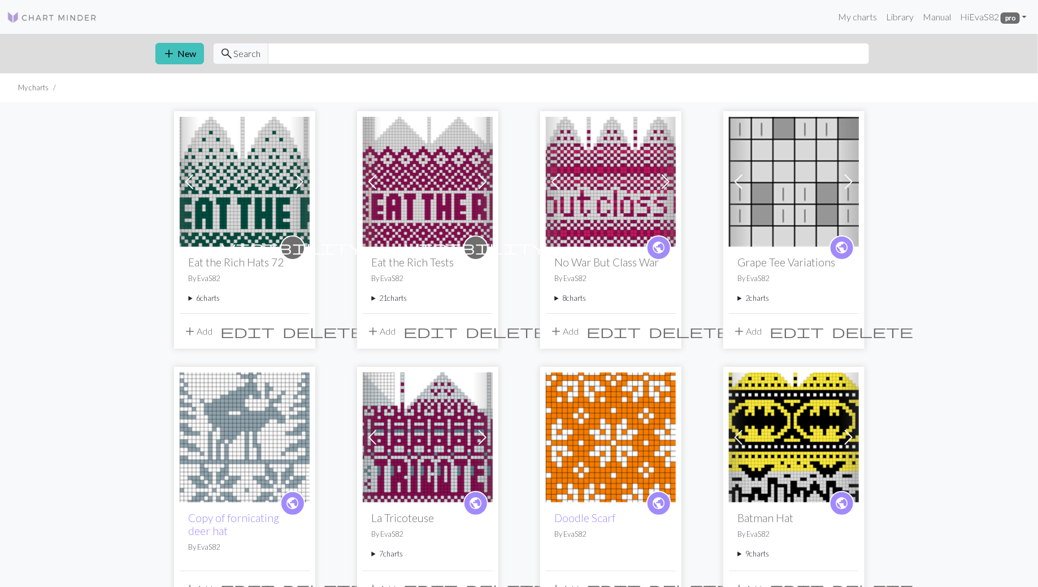
click at [197, 298] on summary "6 charts" at bounding box center [245, 298] width 112 height 11
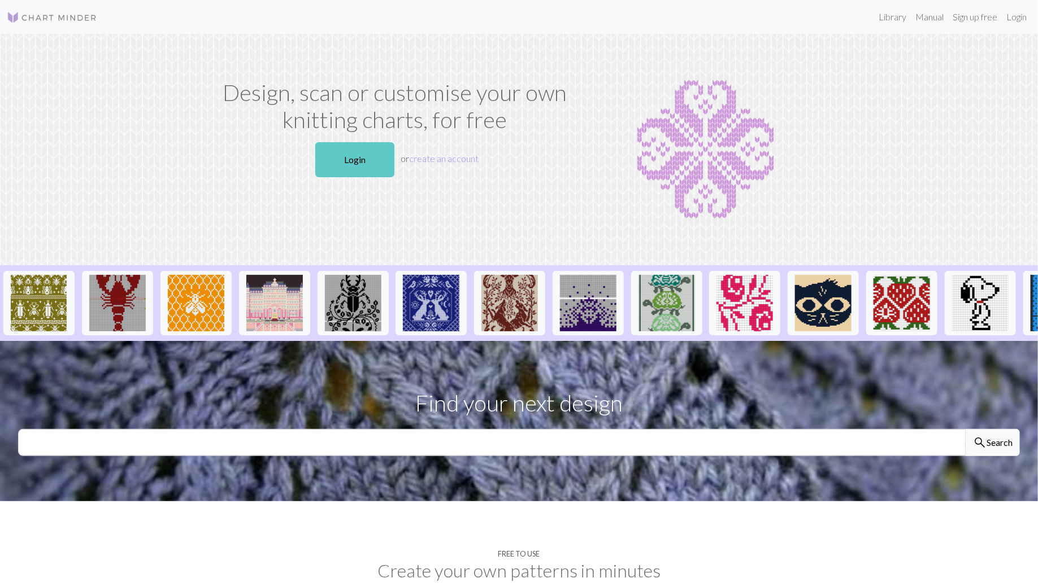
click at [357, 159] on link "Login" at bounding box center [354, 159] width 79 height 35
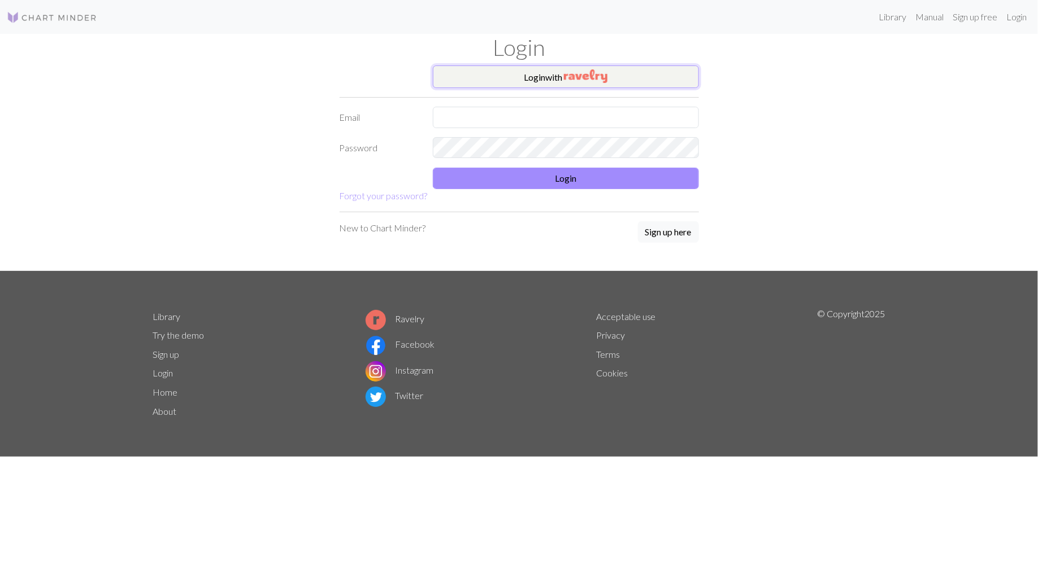
click at [546, 79] on button "Login with" at bounding box center [566, 77] width 266 height 23
